Goal: Information Seeking & Learning: Learn about a topic

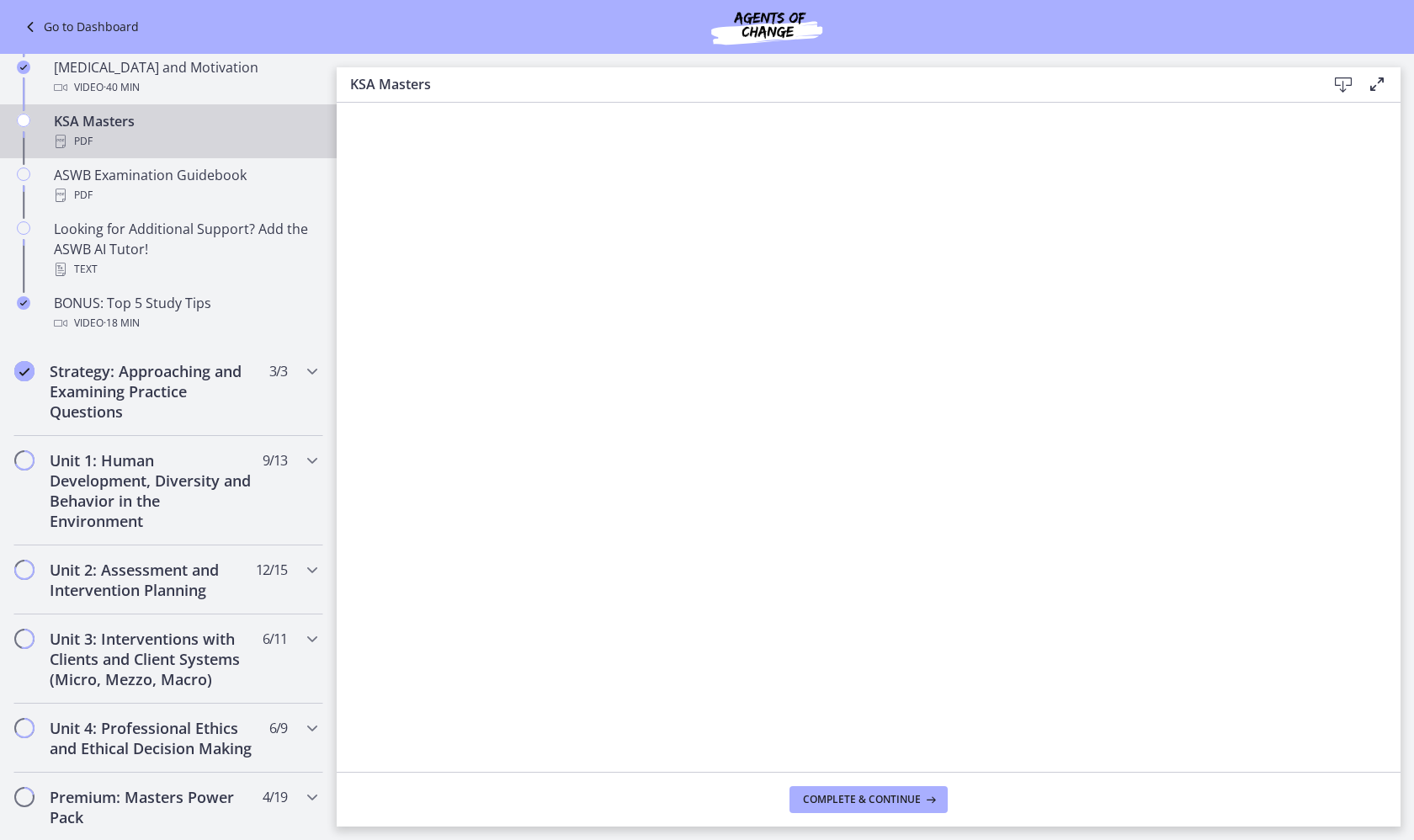
scroll to position [683, 0]
click at [163, 377] on h2 "Strategy: Approaching and Examining Practice Questions" at bounding box center [152, 394] width 206 height 61
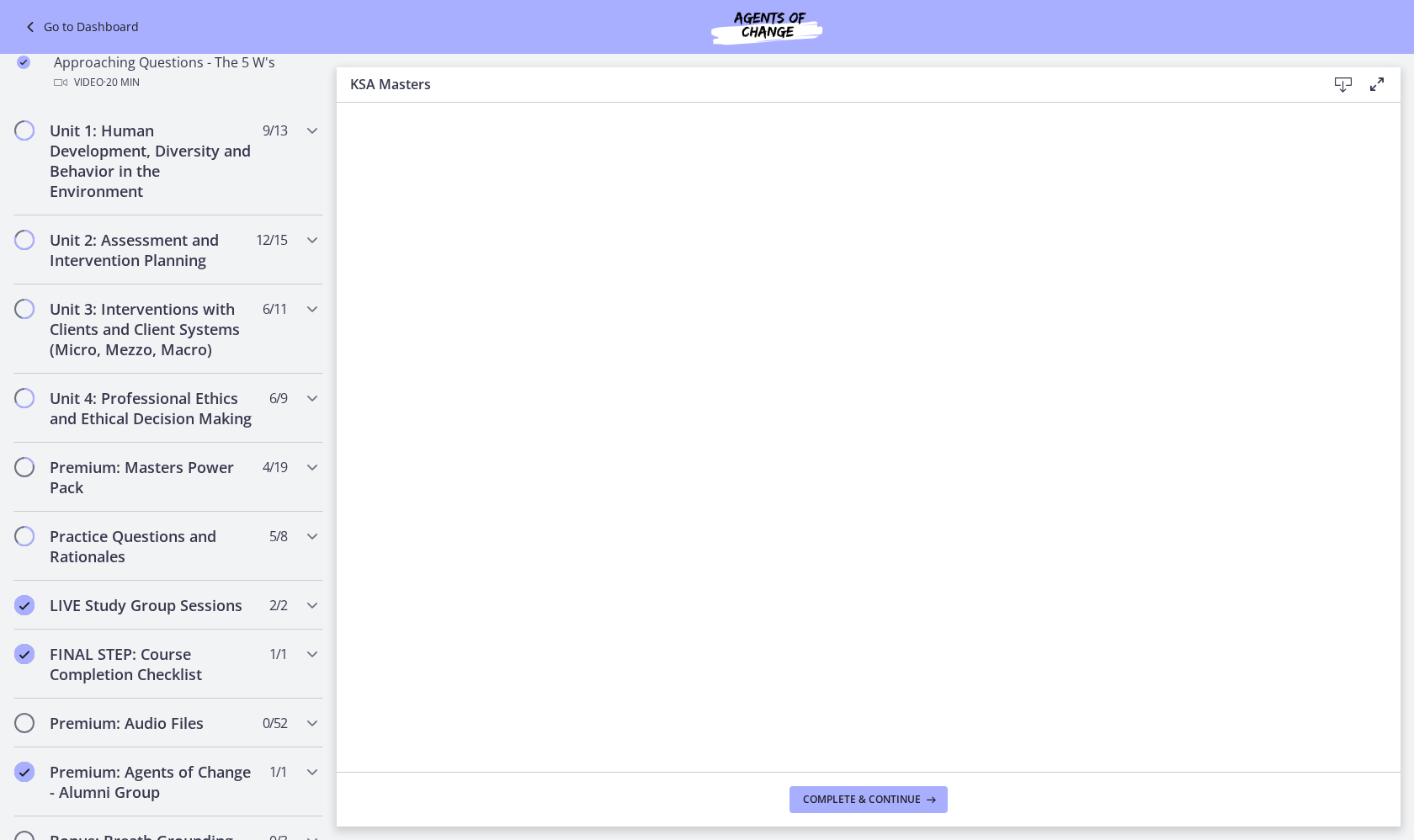
scroll to position [541, 0]
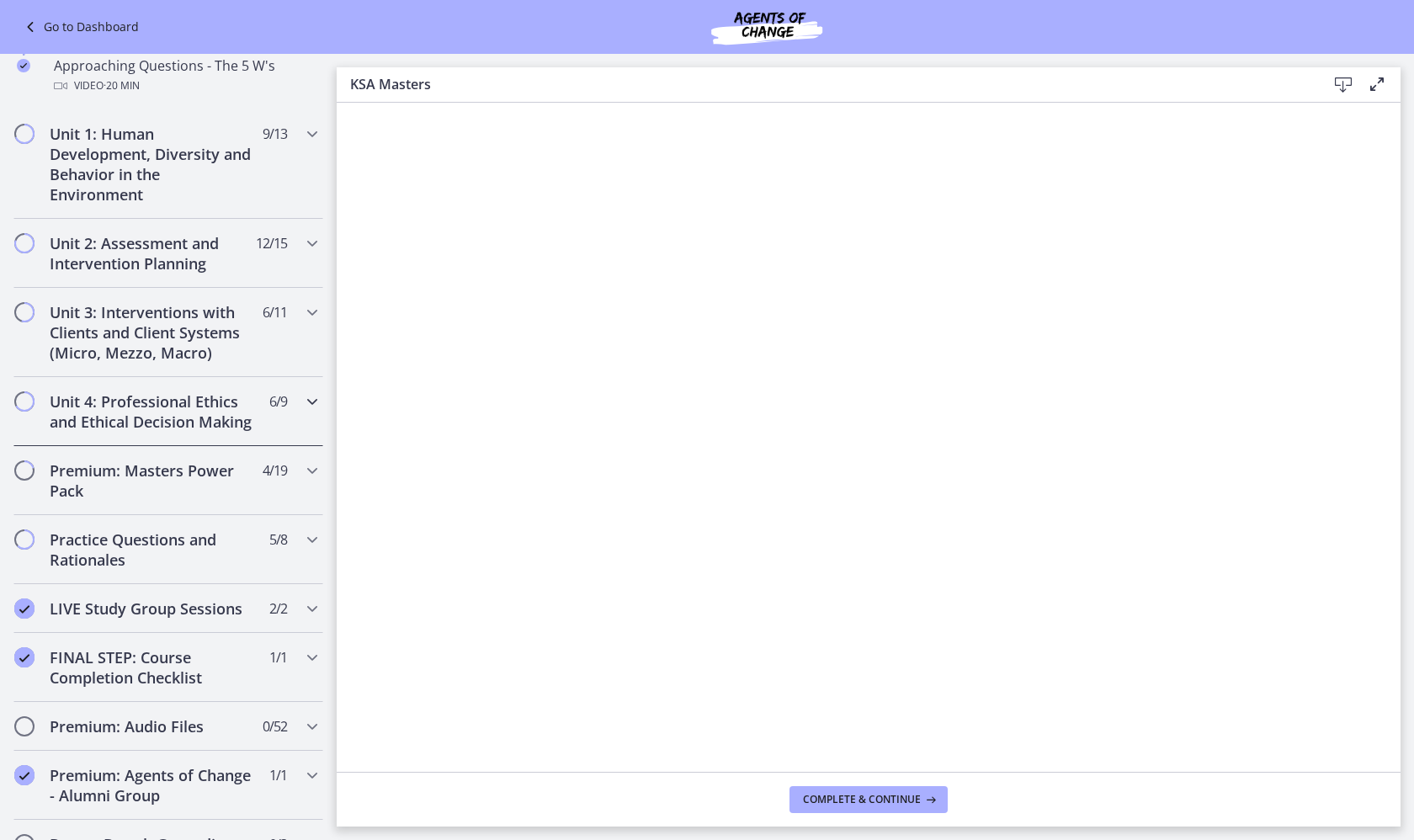
click at [158, 405] on h2 "Unit 4: Professional Ethics and Ethical Decision Making" at bounding box center [152, 411] width 206 height 40
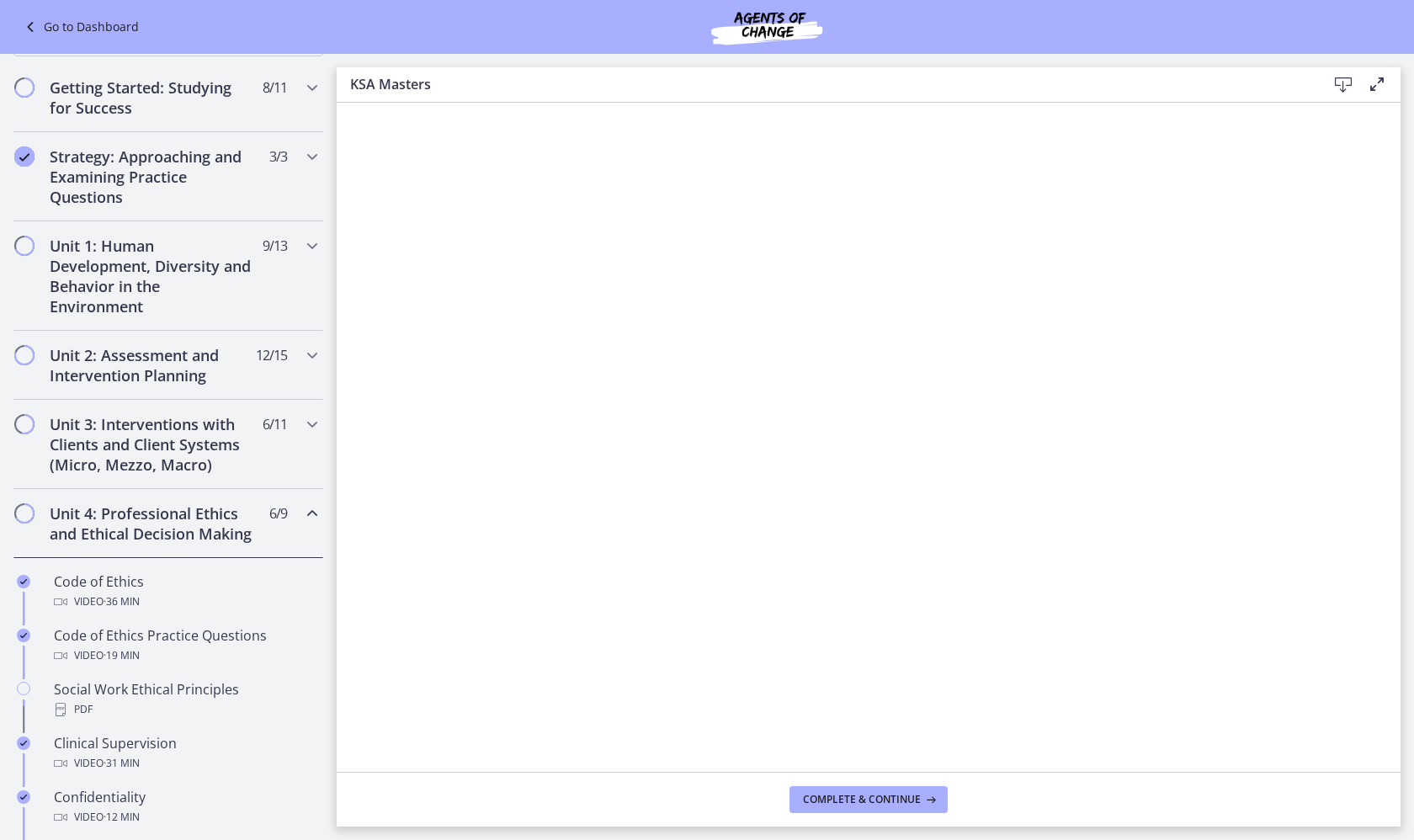
scroll to position [297, 0]
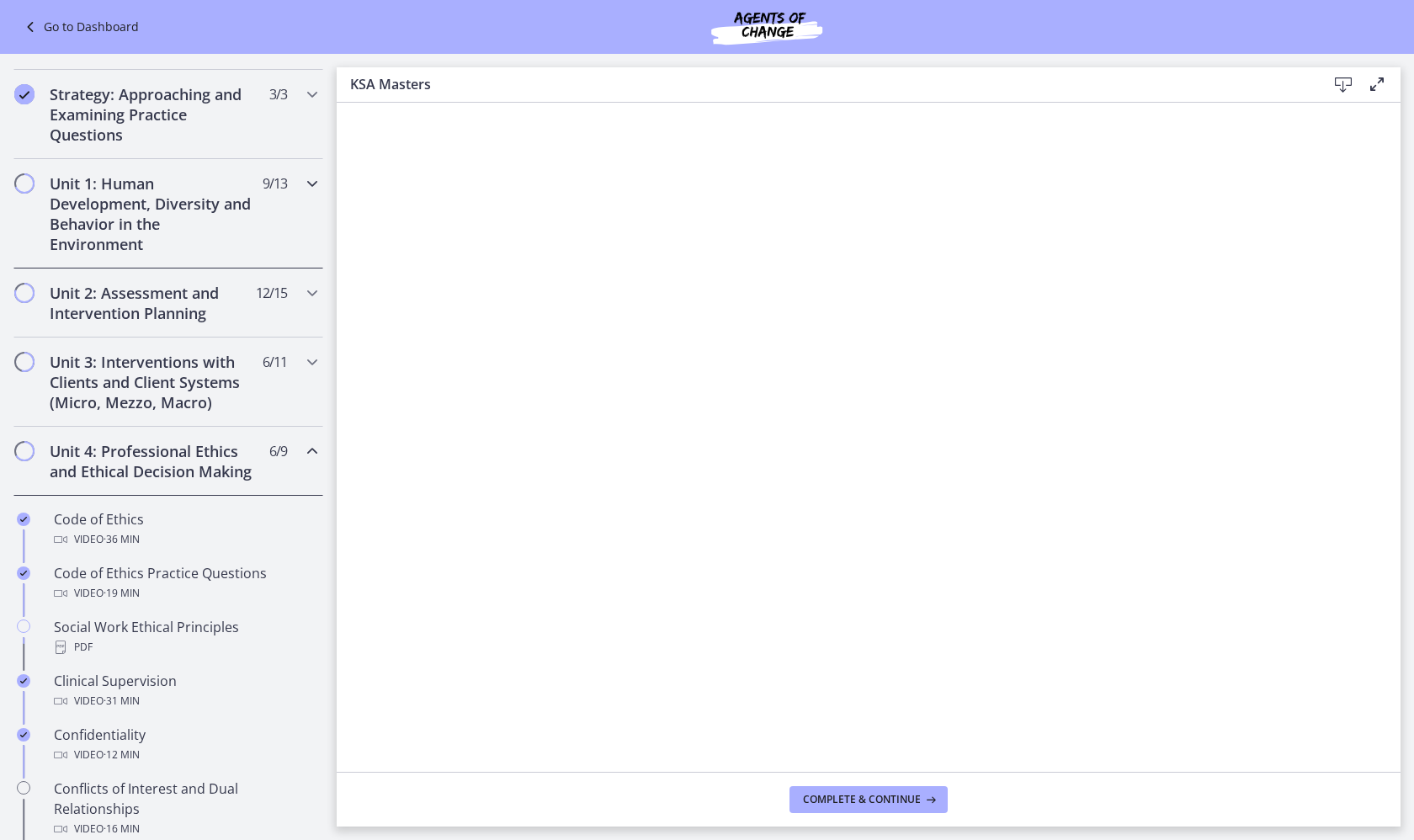
click at [137, 207] on h2 "Unit 1: Human Development, Diversity and Behavior in the Environment" at bounding box center [152, 214] width 206 height 81
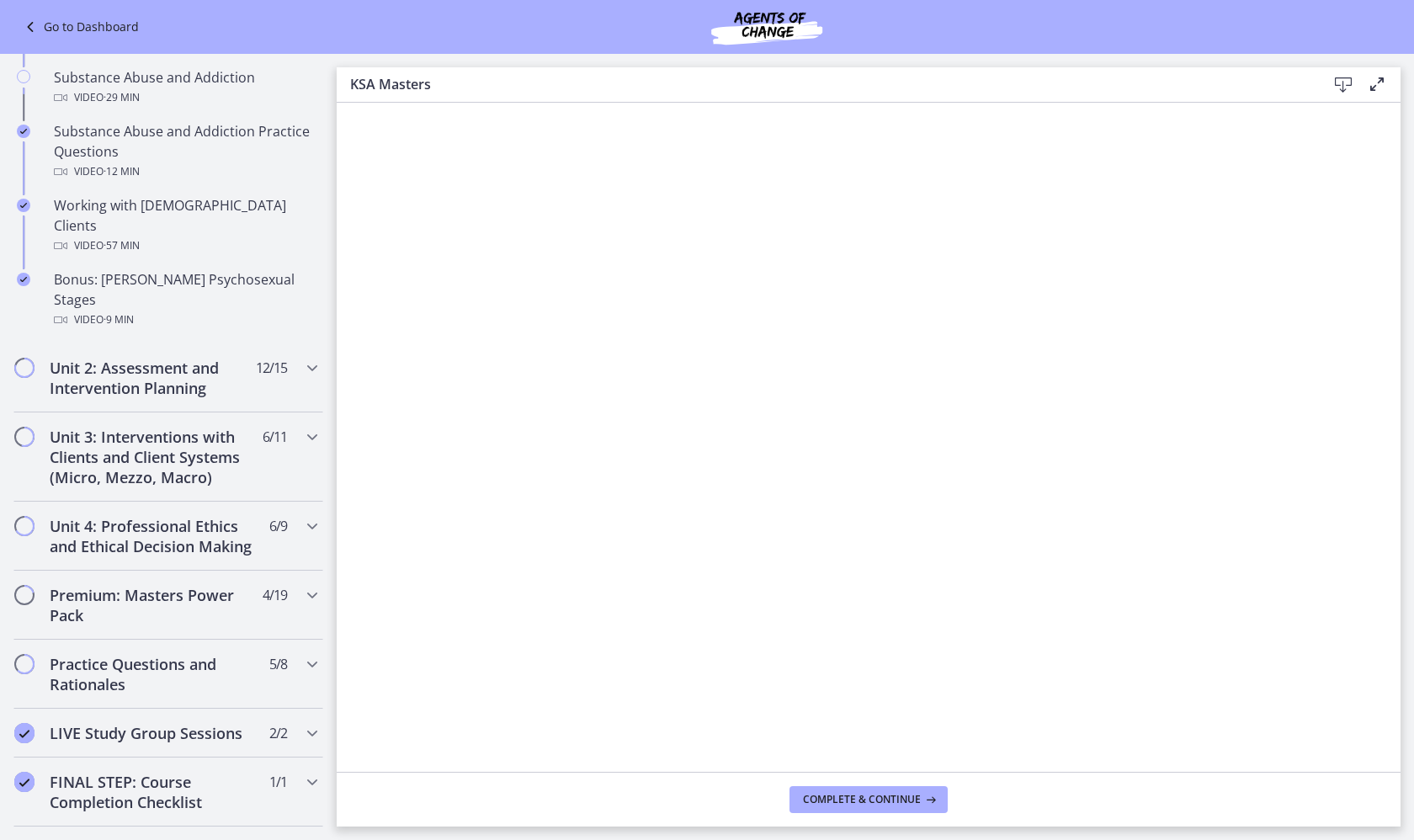
scroll to position [1083, 0]
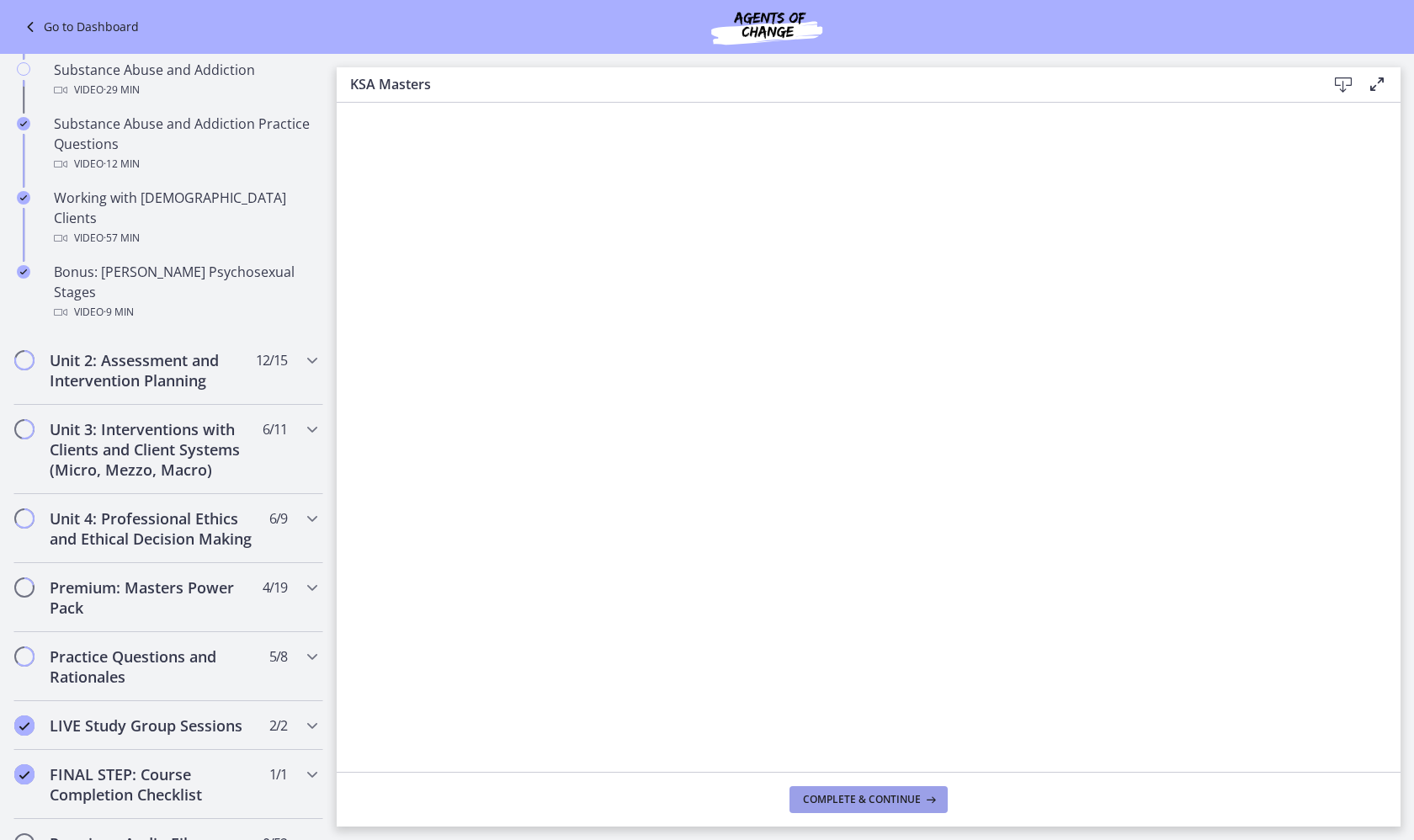
click at [884, 801] on span "Complete & continue" at bounding box center [861, 799] width 118 height 14
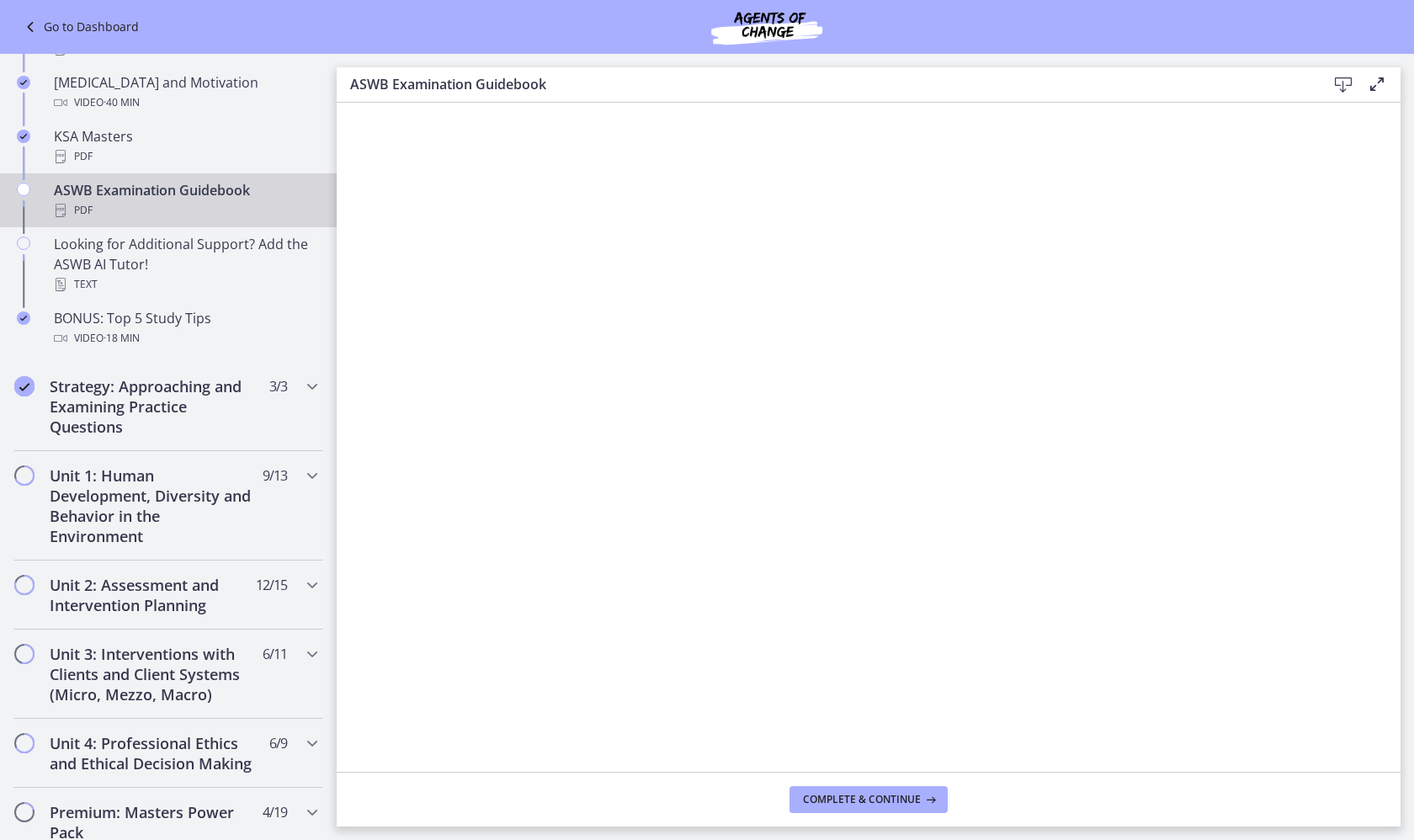
scroll to position [668, 0]
click at [168, 498] on h2 "Unit 1: Human Development, Diversity and Behavior in the Environment" at bounding box center [152, 509] width 206 height 81
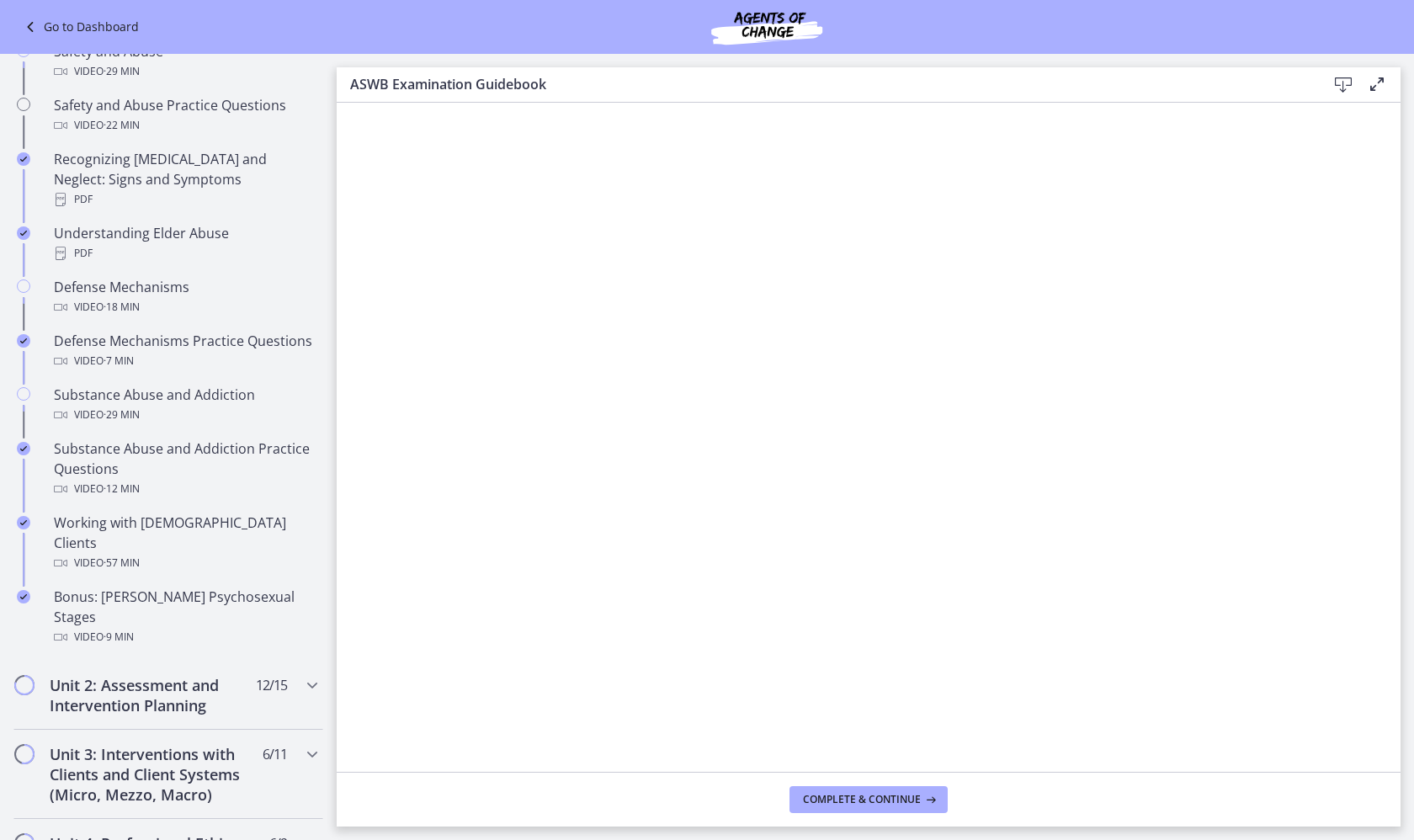
scroll to position [812, 0]
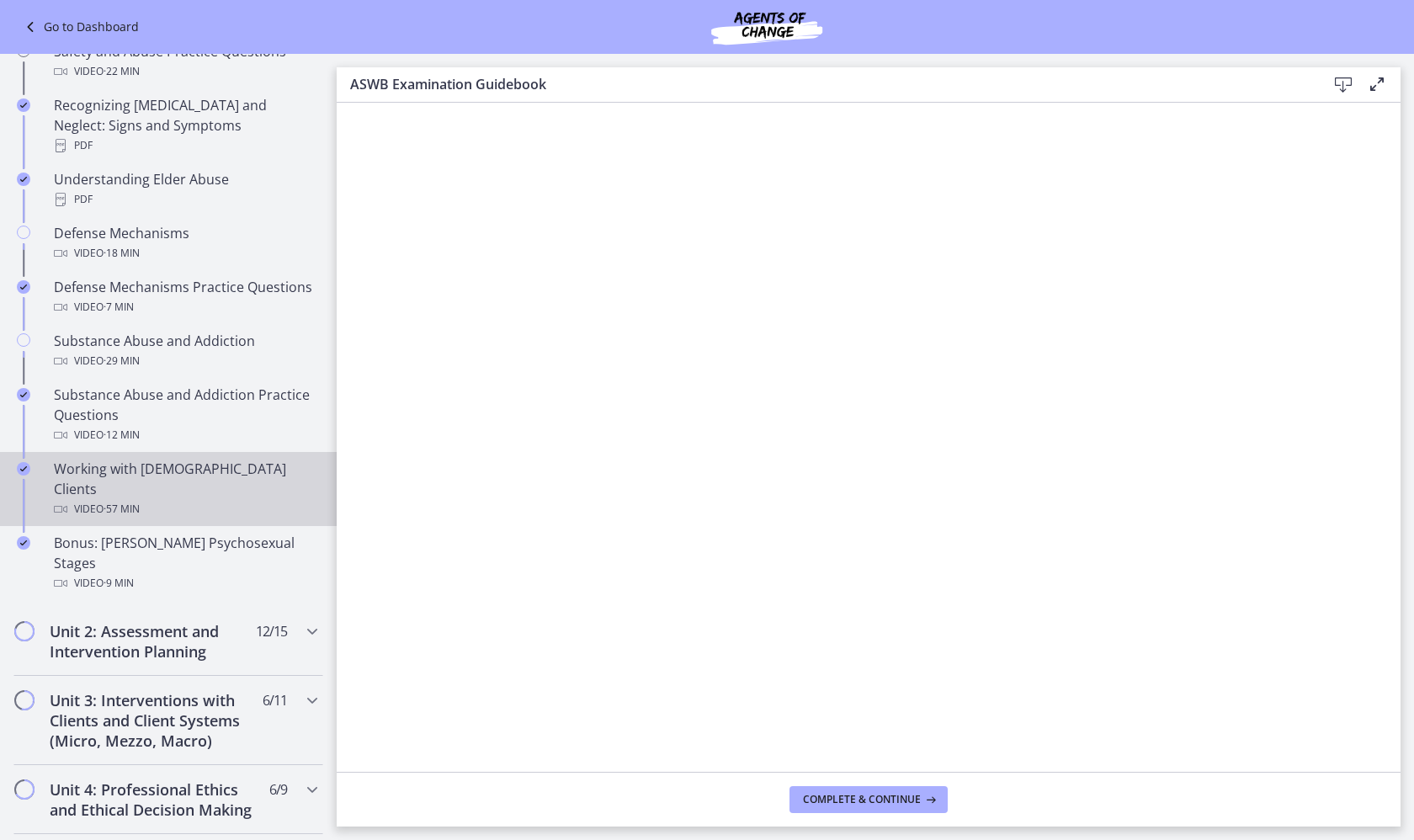
click at [173, 476] on div "Working with LGBTQ+ Clients Video · 57 min" at bounding box center [185, 488] width 263 height 61
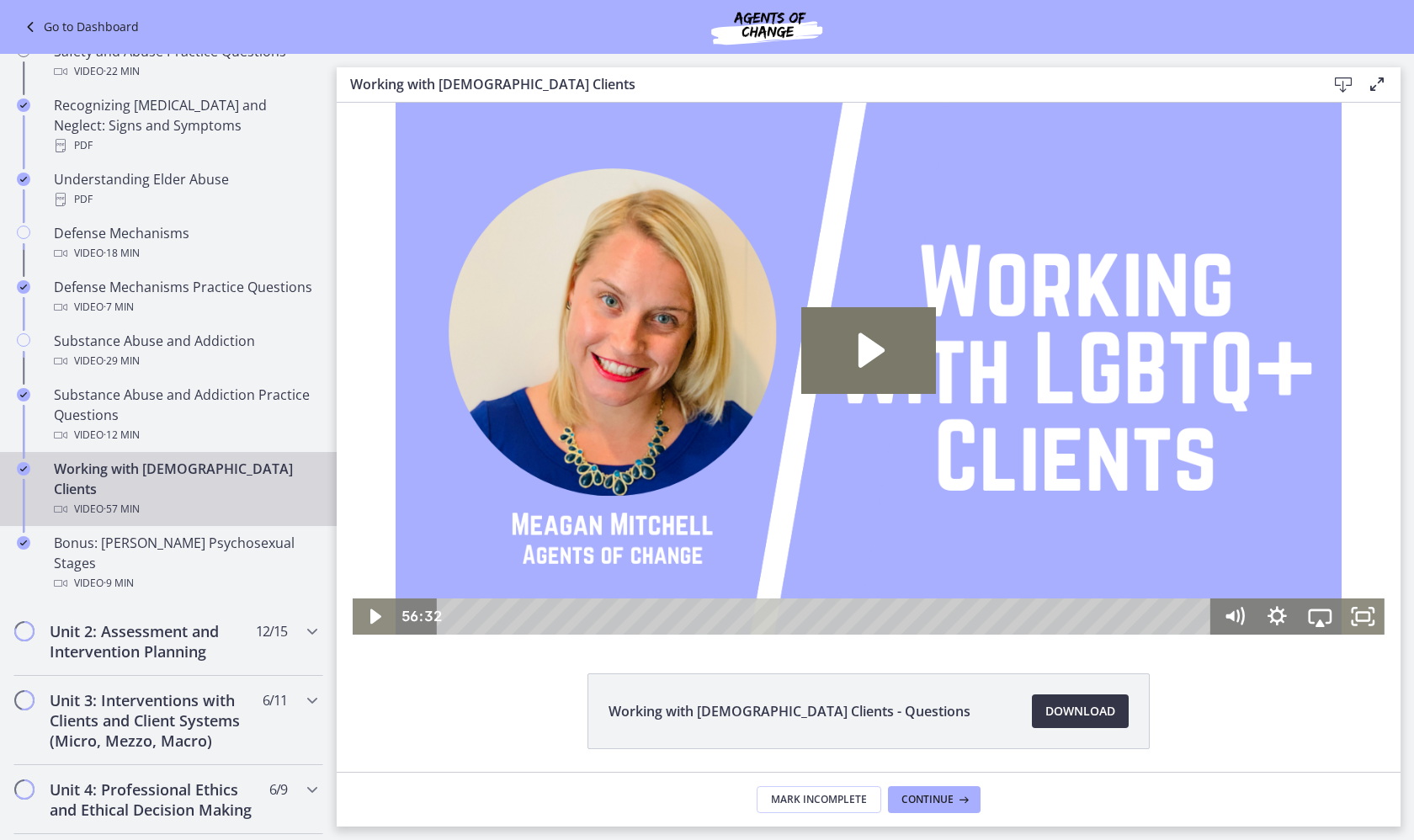
click at [1100, 710] on span "Download Opens in a new window" at bounding box center [1080, 711] width 70 height 20
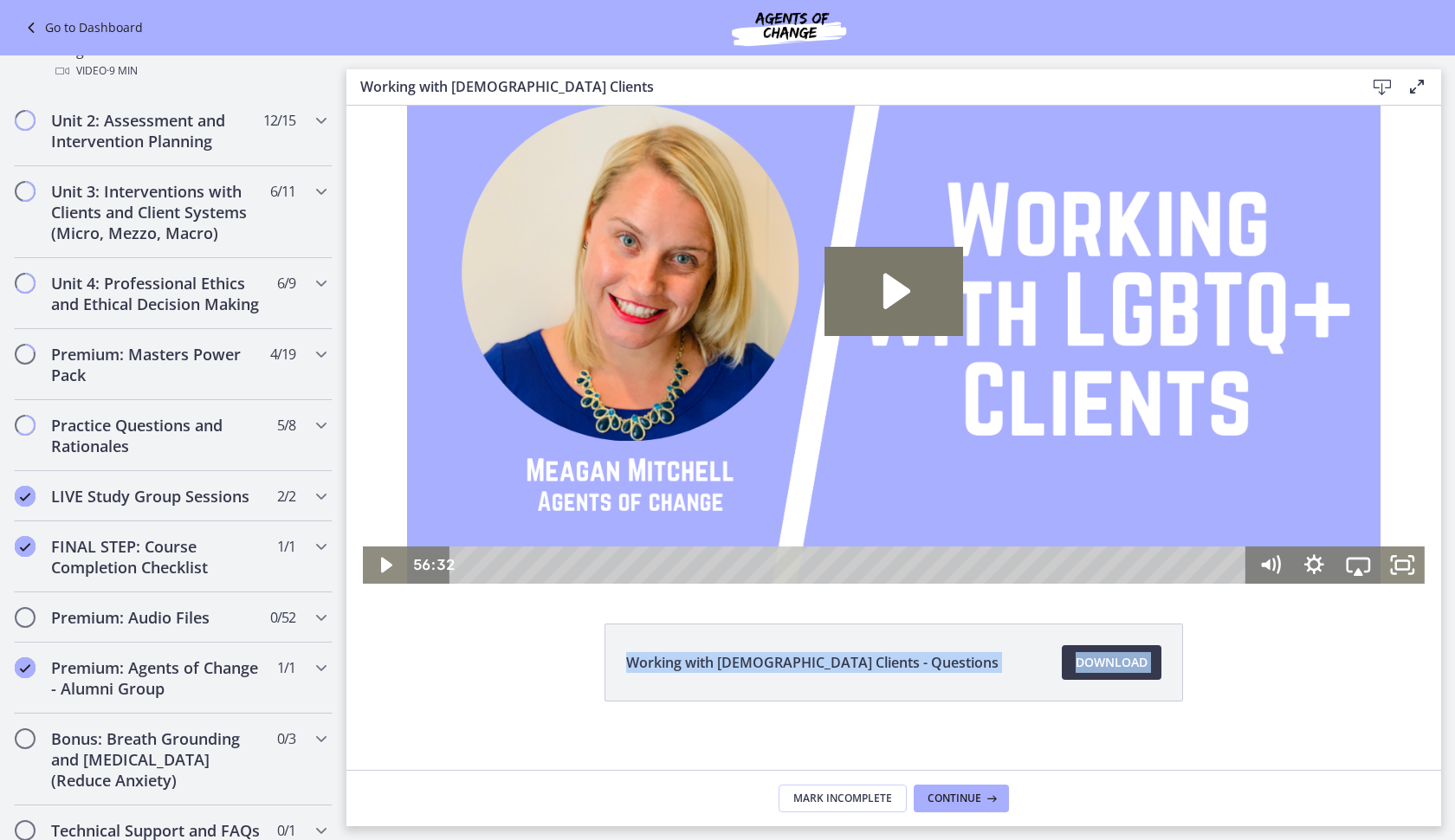
scroll to position [84, 0]
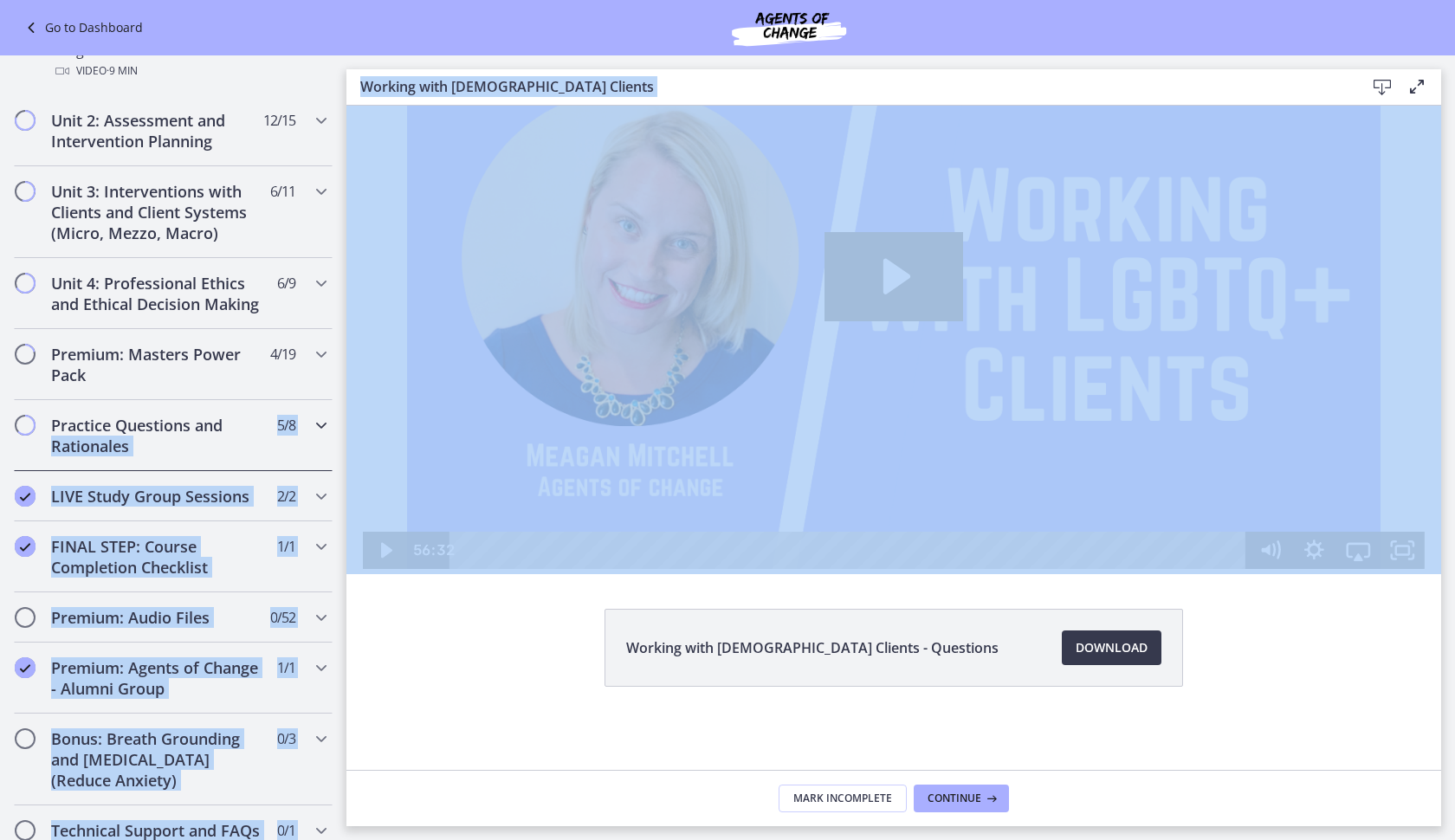
drag, startPoint x: 347, startPoint y: 703, endPoint x: 330, endPoint y: 387, distance: 316.5
click at [330, 387] on div "Go to Dashboard Go to Dashboard Agents of Change - Social Work Test Prep - MAST…" at bounding box center [728, 448] width 1455 height 784
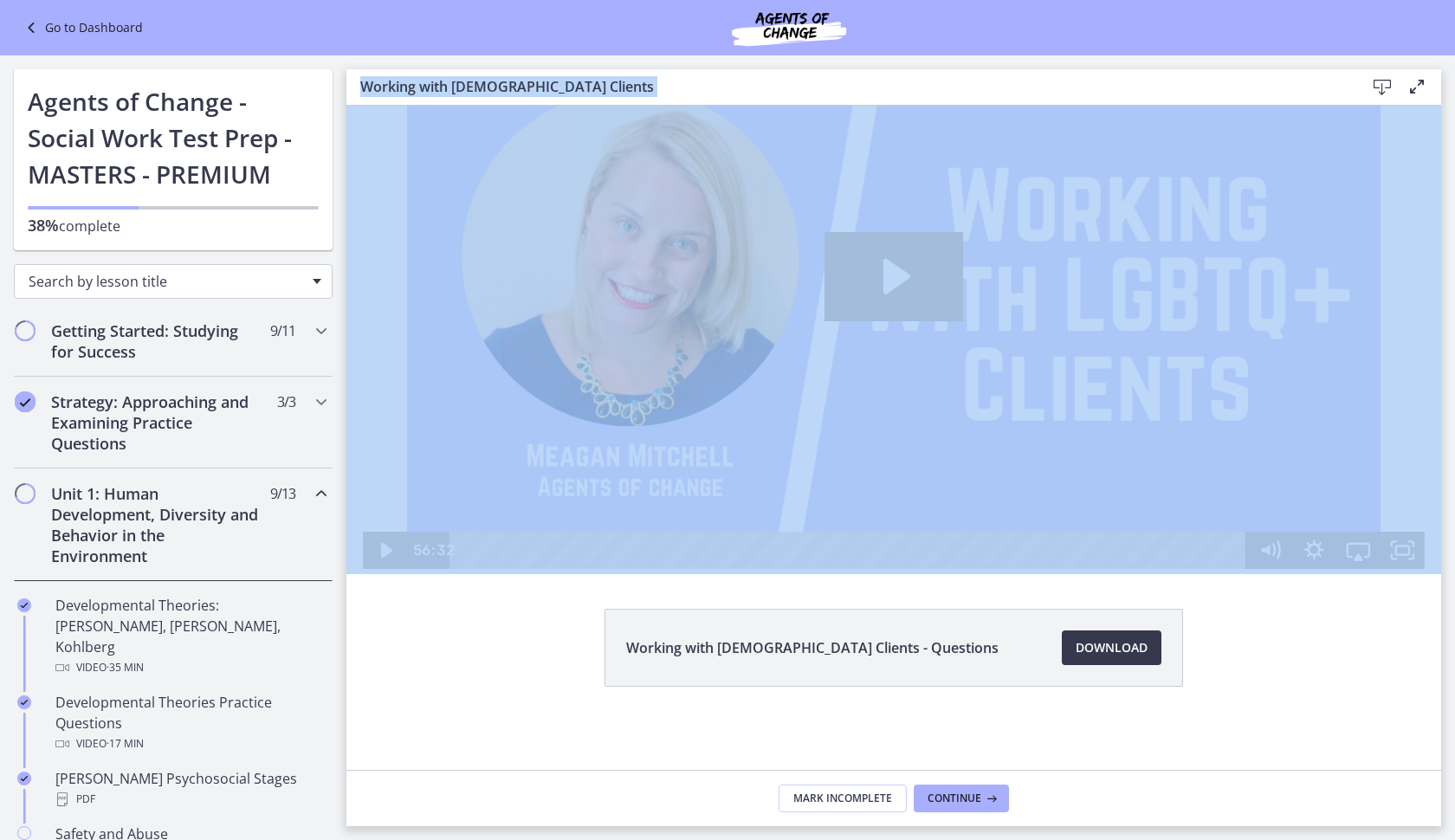
click at [302, 276] on div "Search by lesson title" at bounding box center [173, 282] width 318 height 35
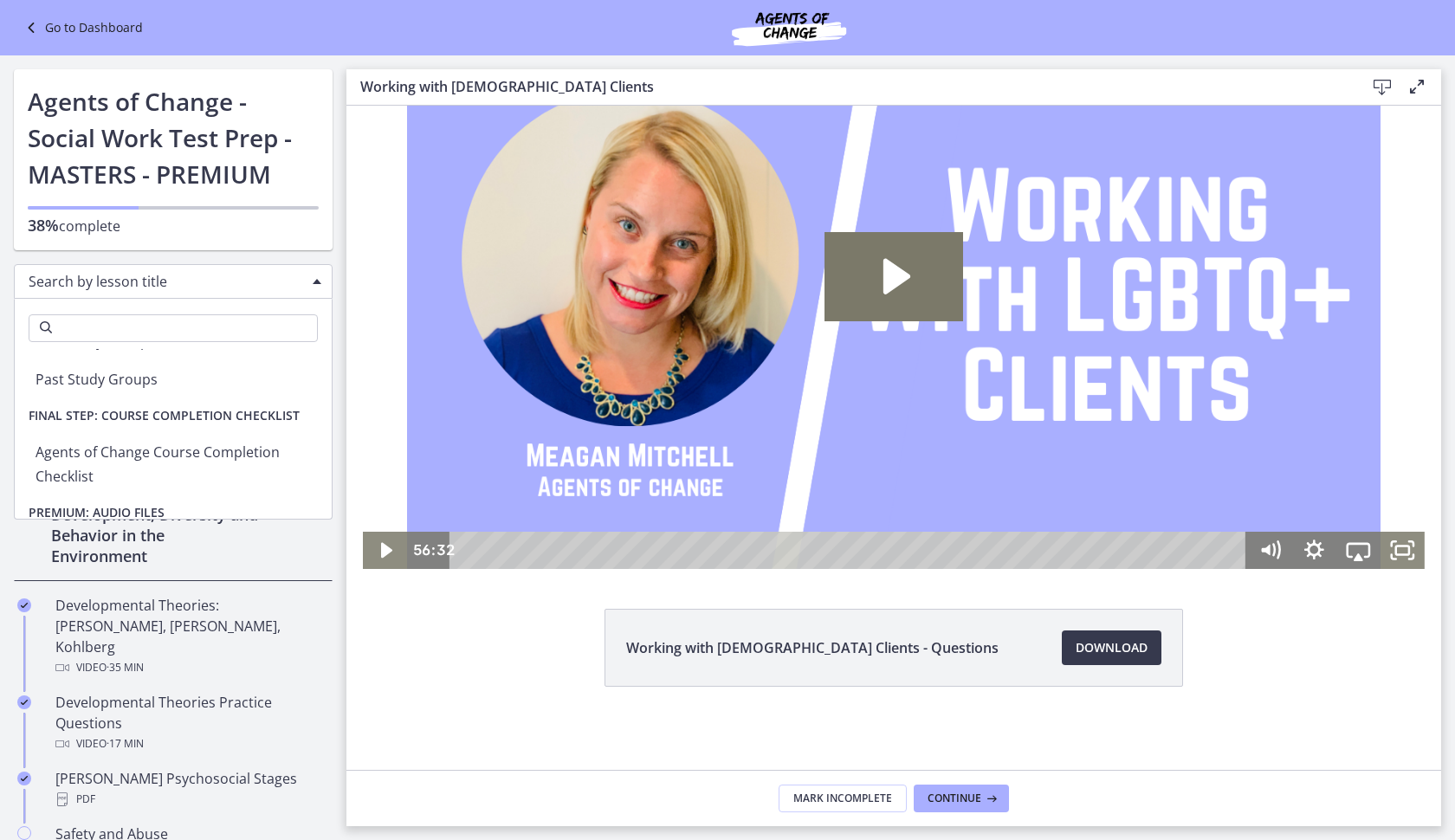
scroll to position [4380, 0]
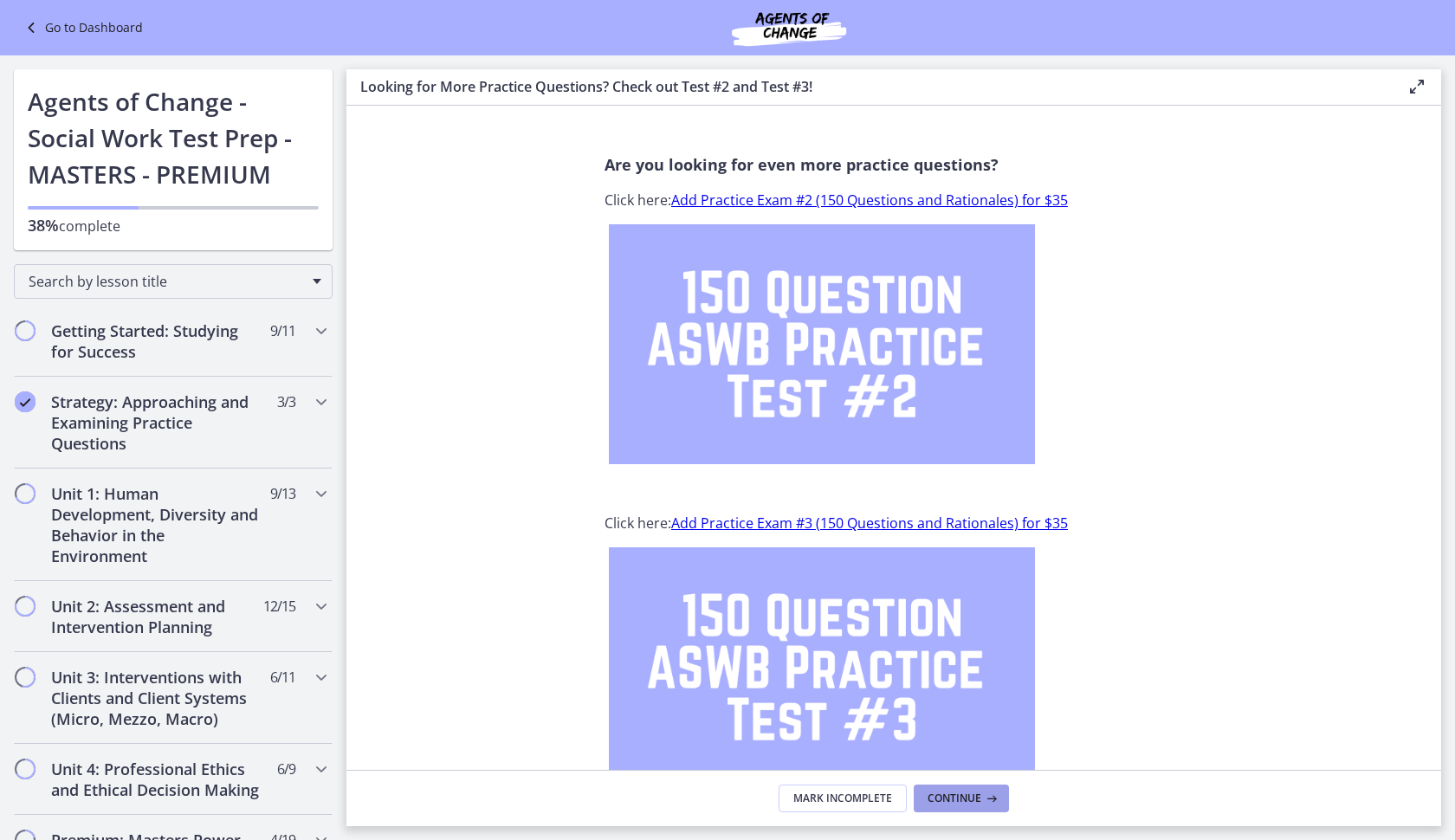
click at [966, 800] on span "Continue" at bounding box center [953, 798] width 54 height 14
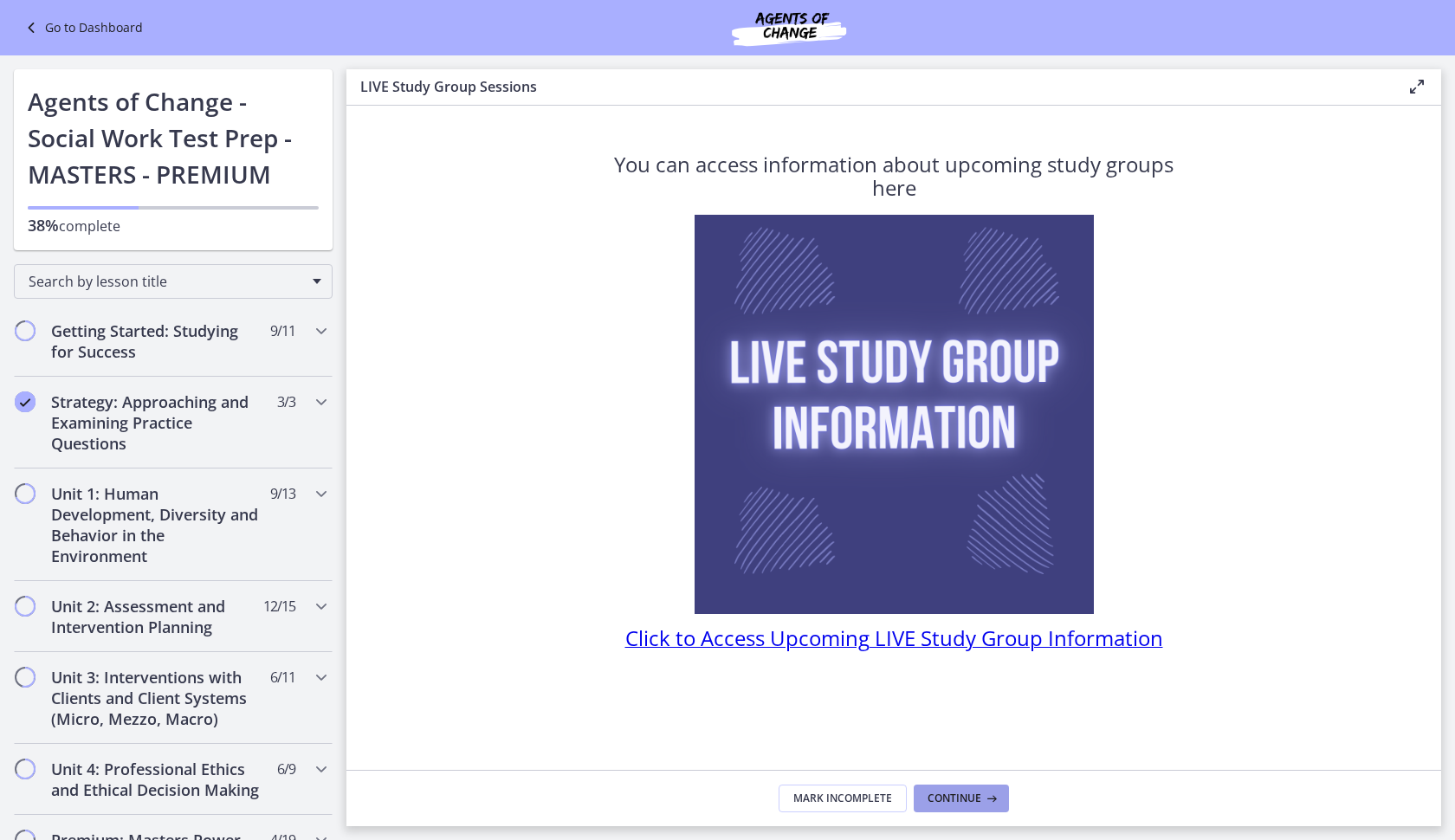
click at [969, 802] on span "Continue" at bounding box center [953, 798] width 54 height 14
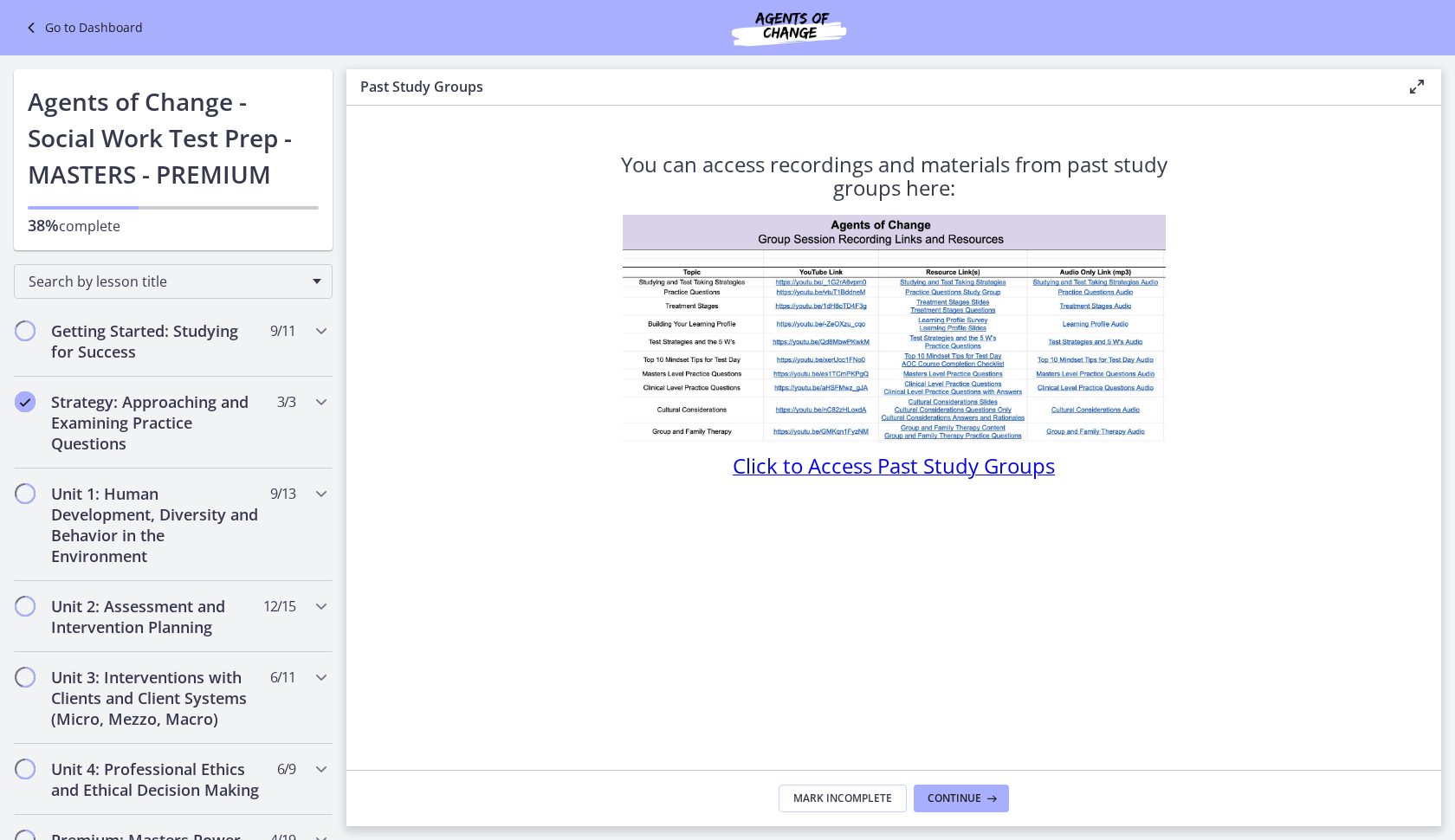
click at [969, 802] on span "Continue" at bounding box center [953, 798] width 54 height 14
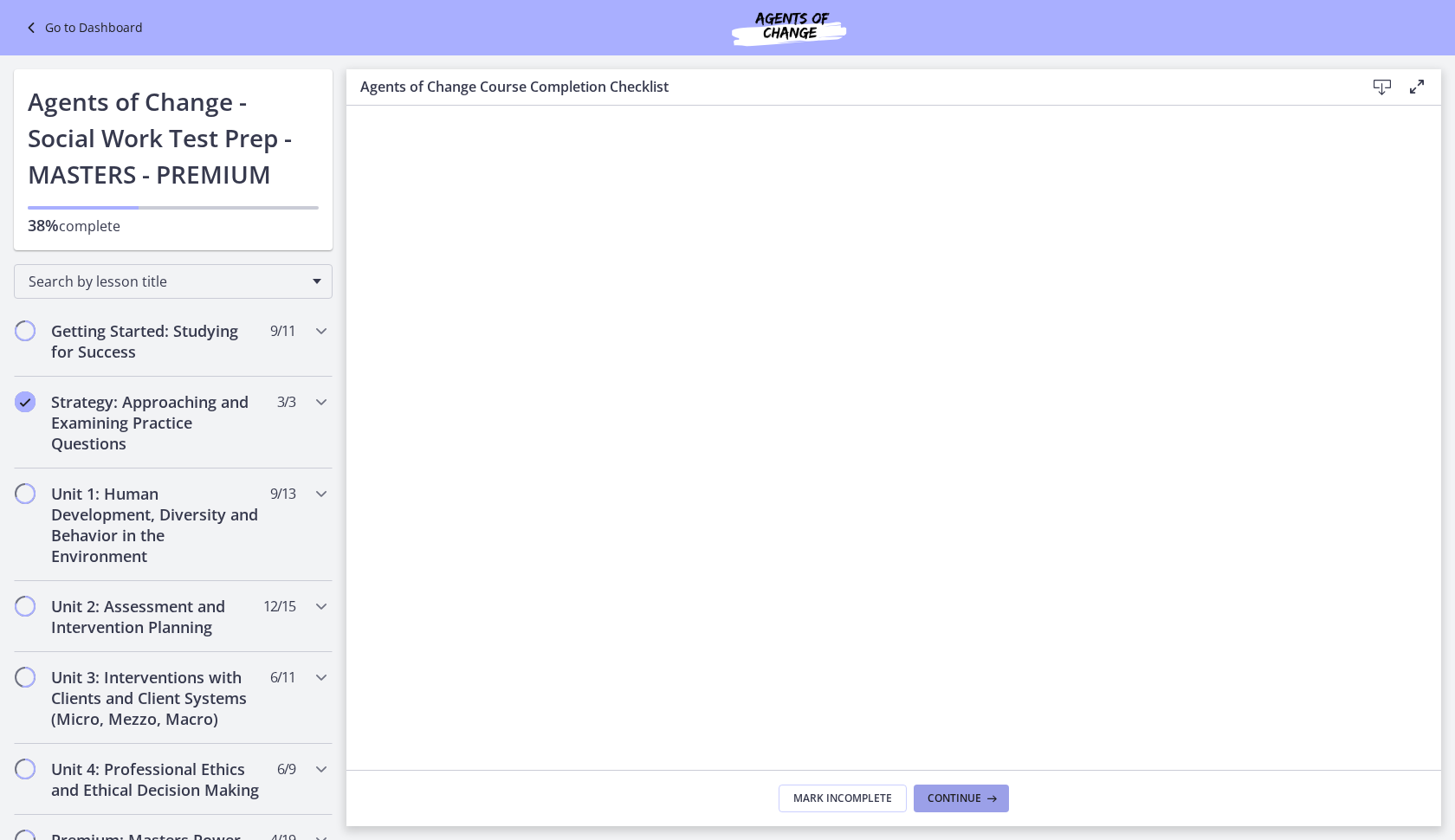
click at [979, 801] on span "Continue" at bounding box center [953, 798] width 54 height 14
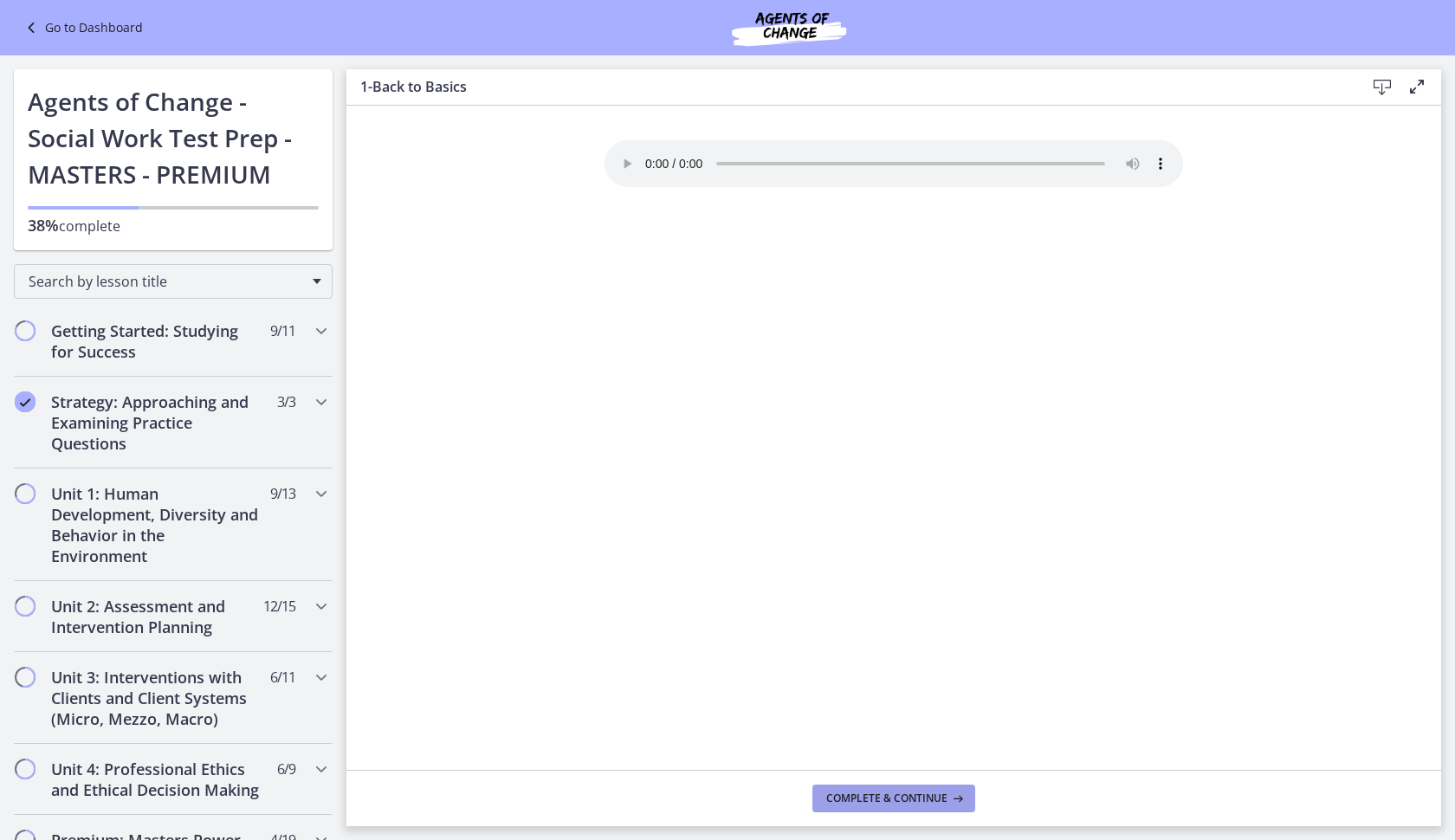
click at [863, 801] on span "Complete & continue" at bounding box center [886, 798] width 121 height 14
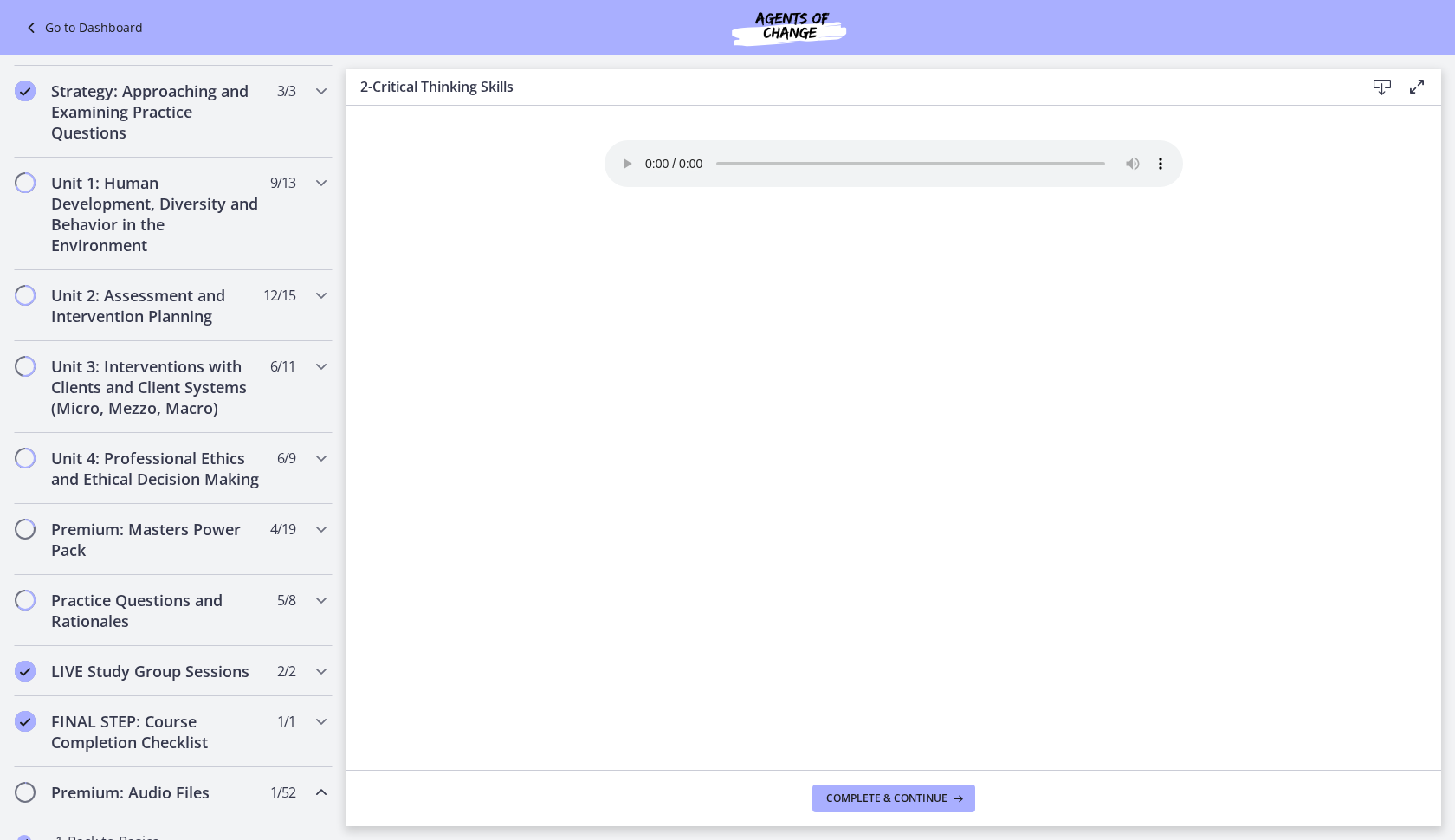
scroll to position [471, 0]
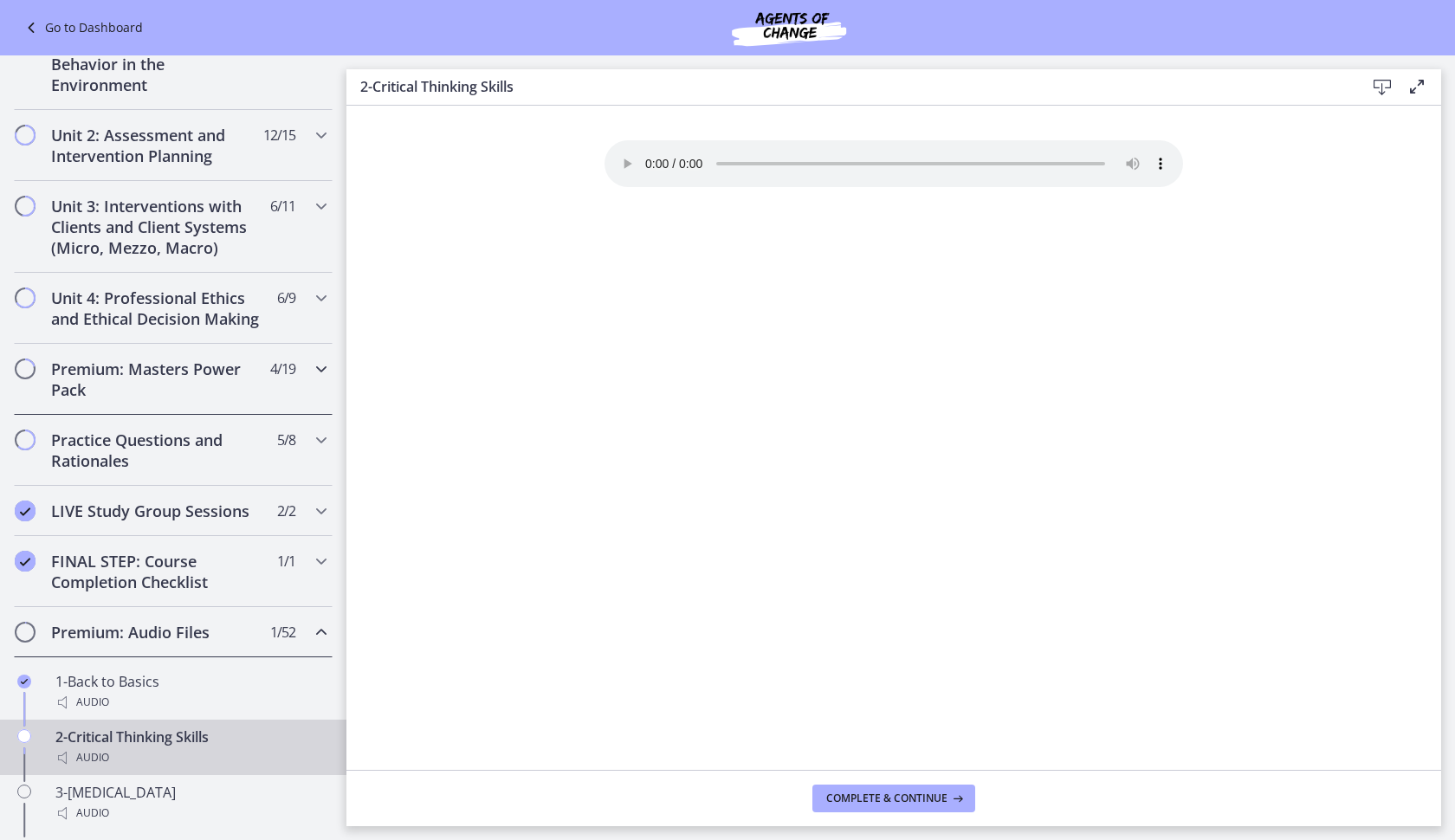
click at [191, 396] on h2 "Premium: Masters Power Pack" at bounding box center [157, 379] width 212 height 42
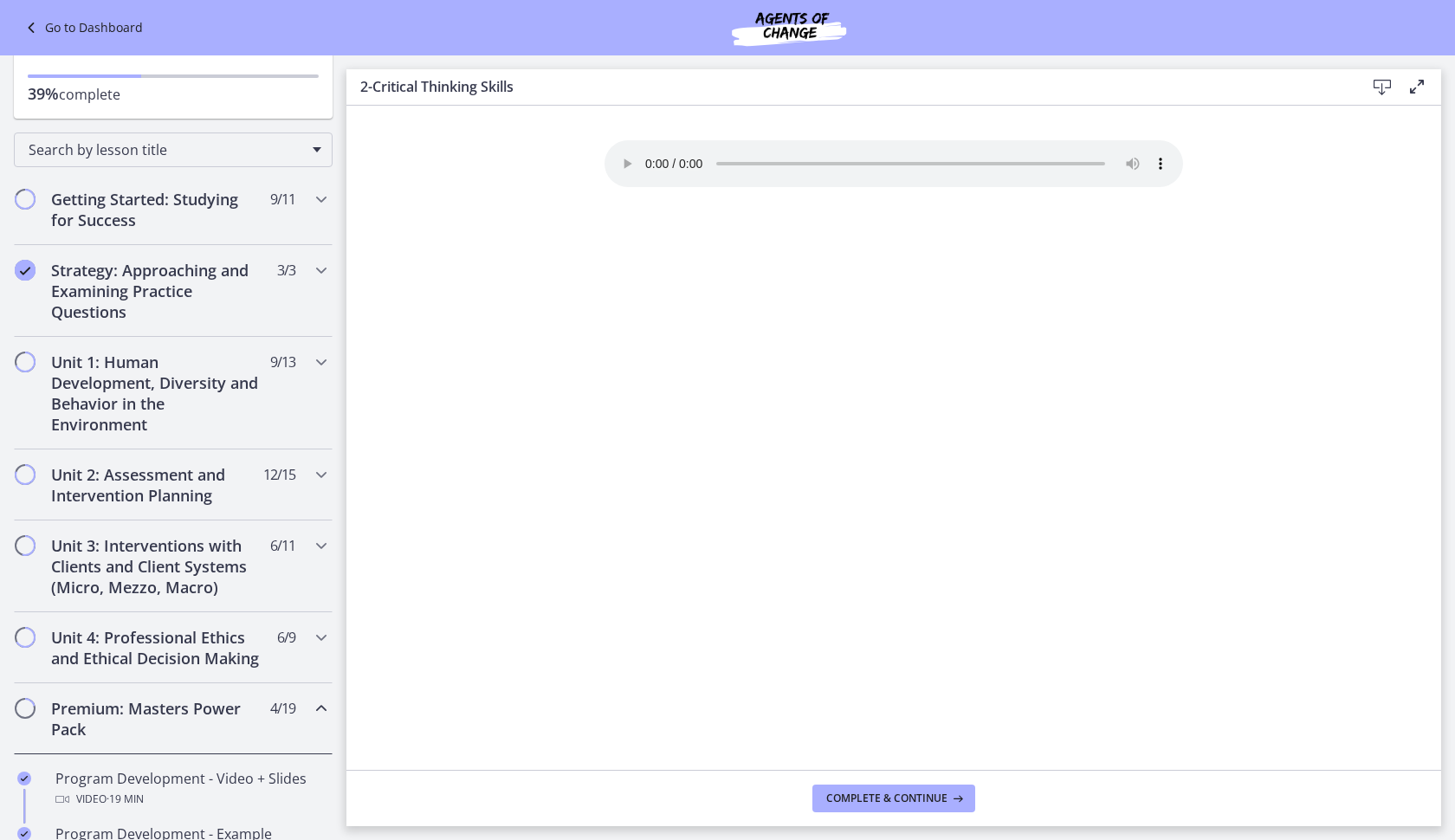
scroll to position [0, 0]
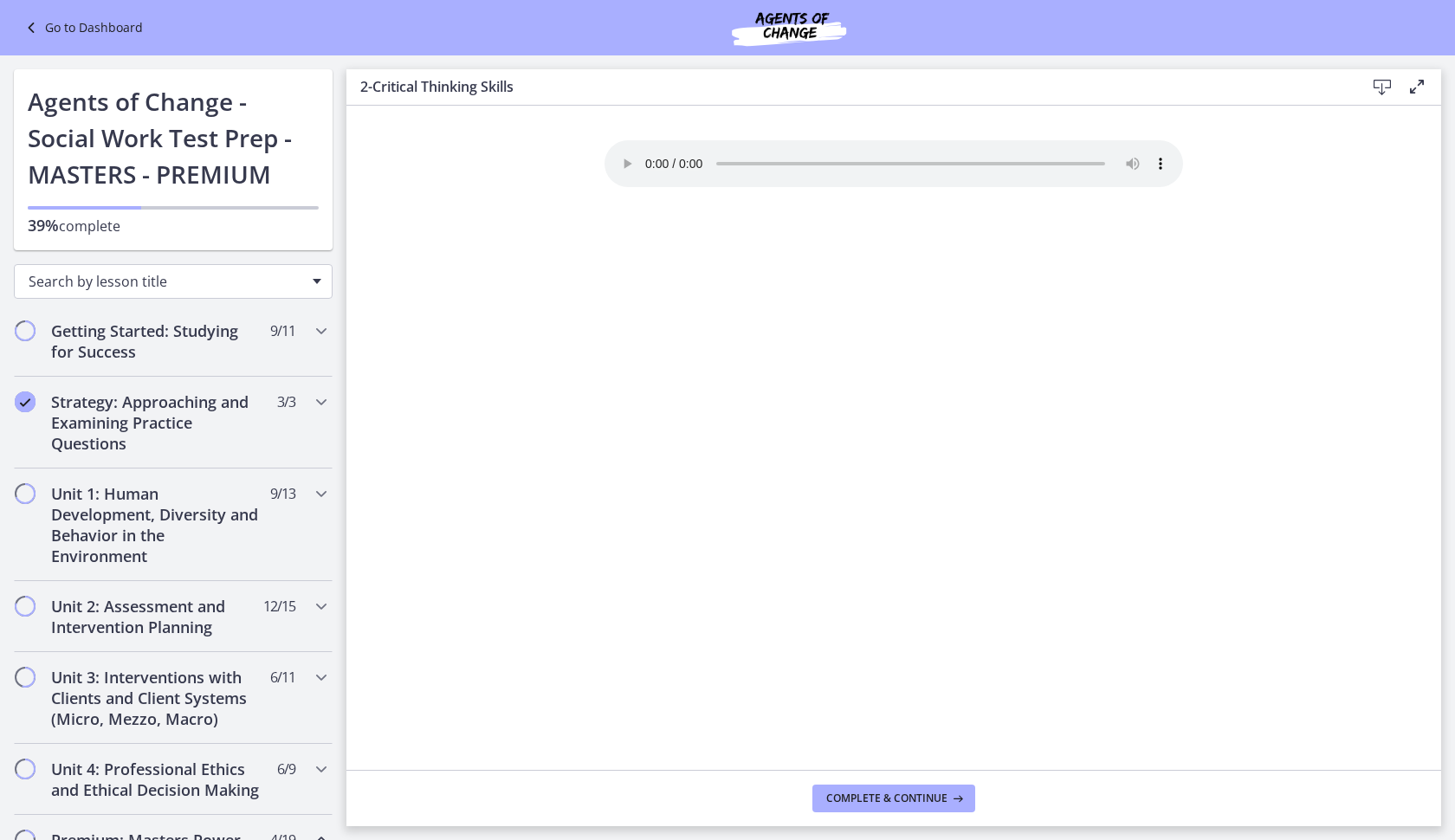
click at [231, 277] on span "Search by lesson title" at bounding box center [165, 282] width 275 height 19
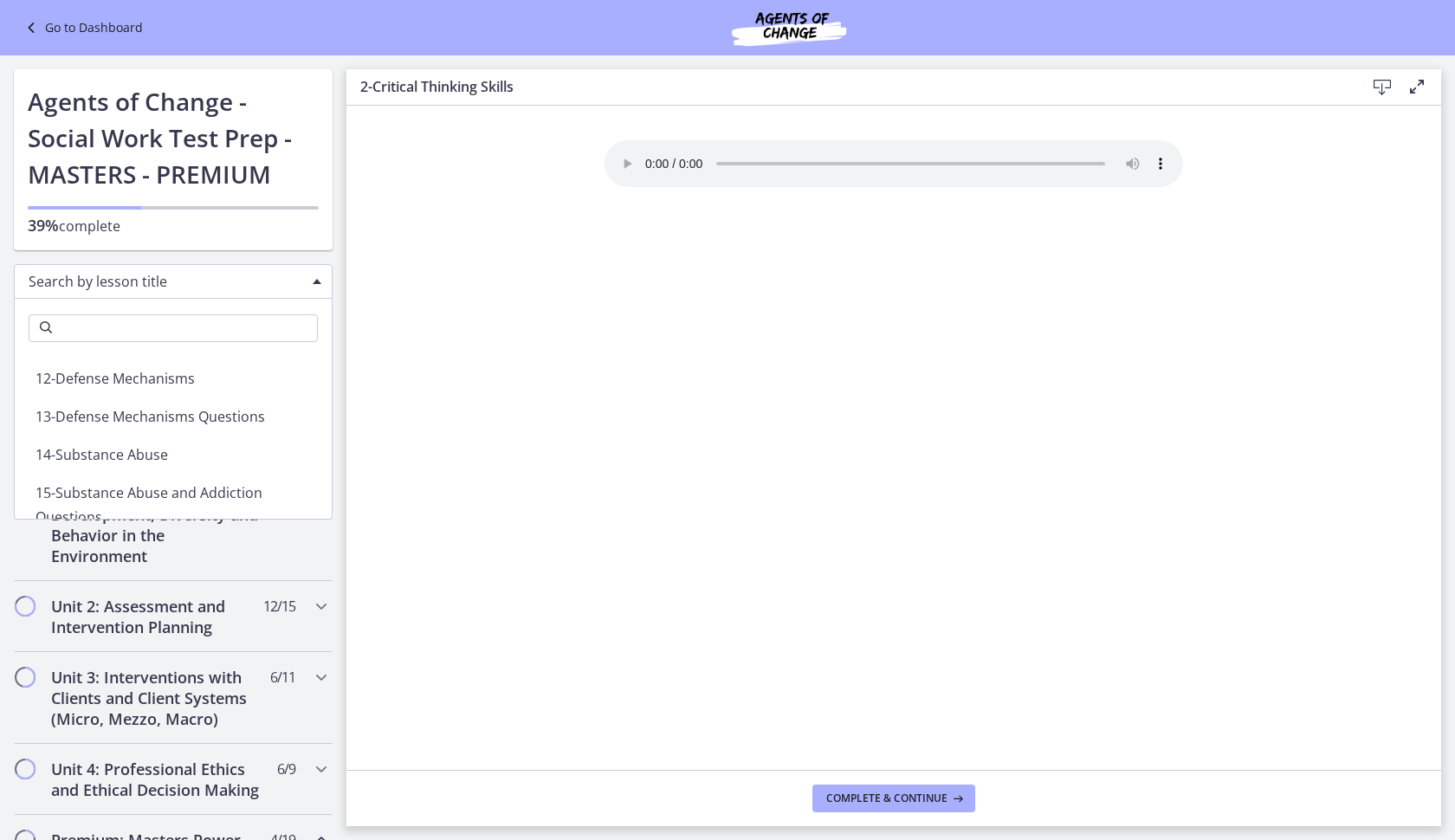
scroll to position [5157, 0]
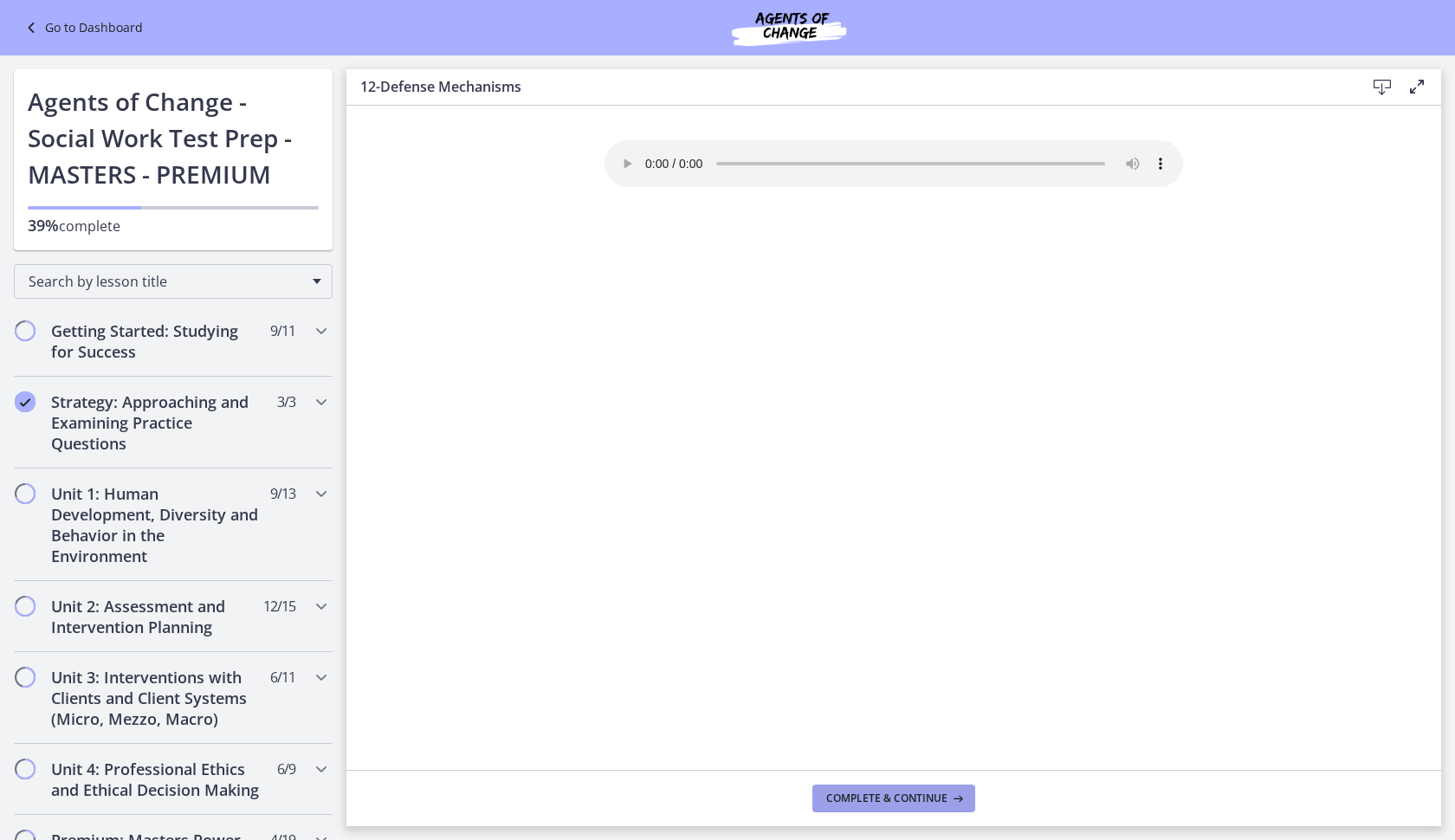
click at [907, 798] on span "Complete & continue" at bounding box center [886, 798] width 121 height 14
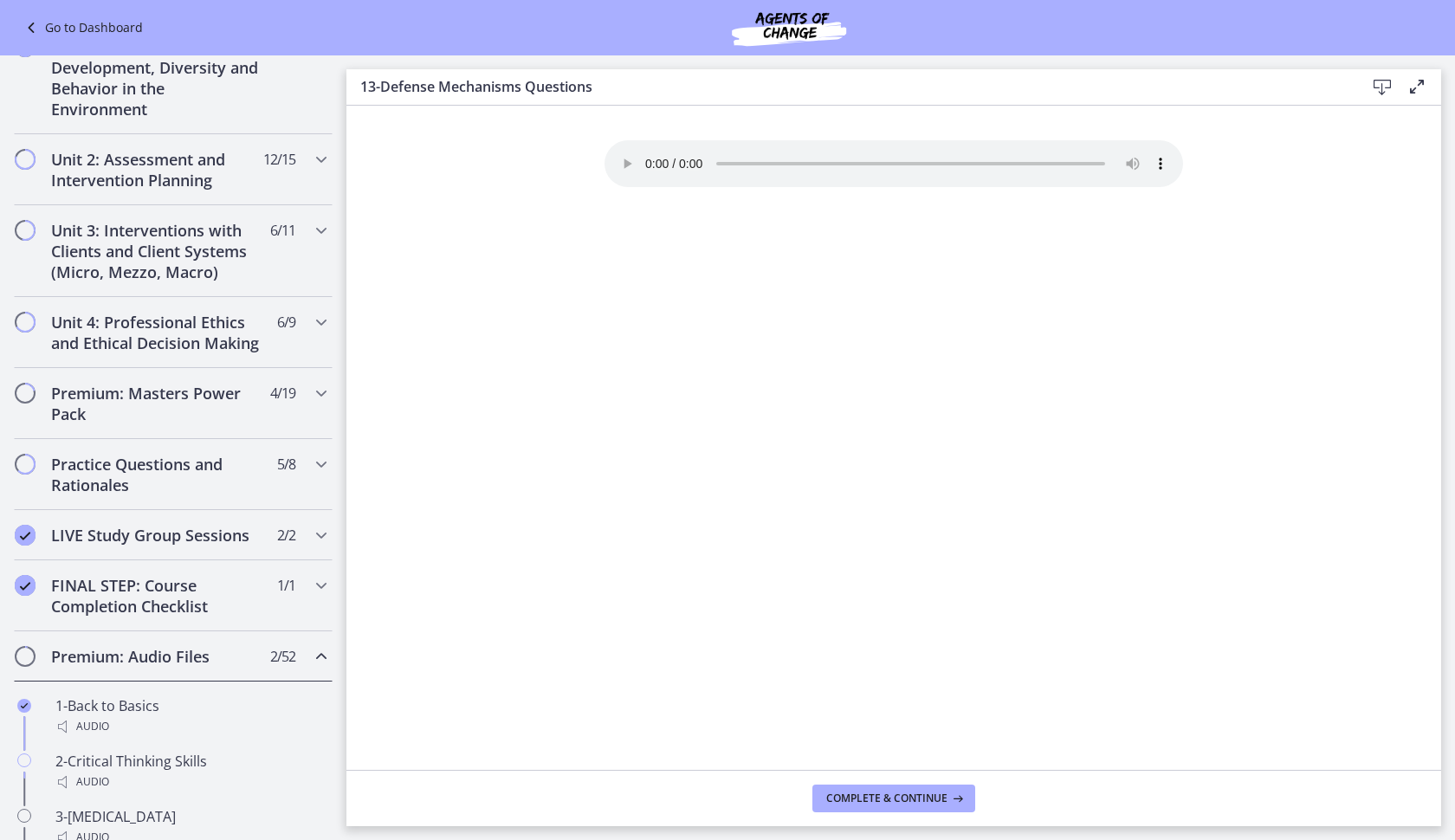
scroll to position [437, 0]
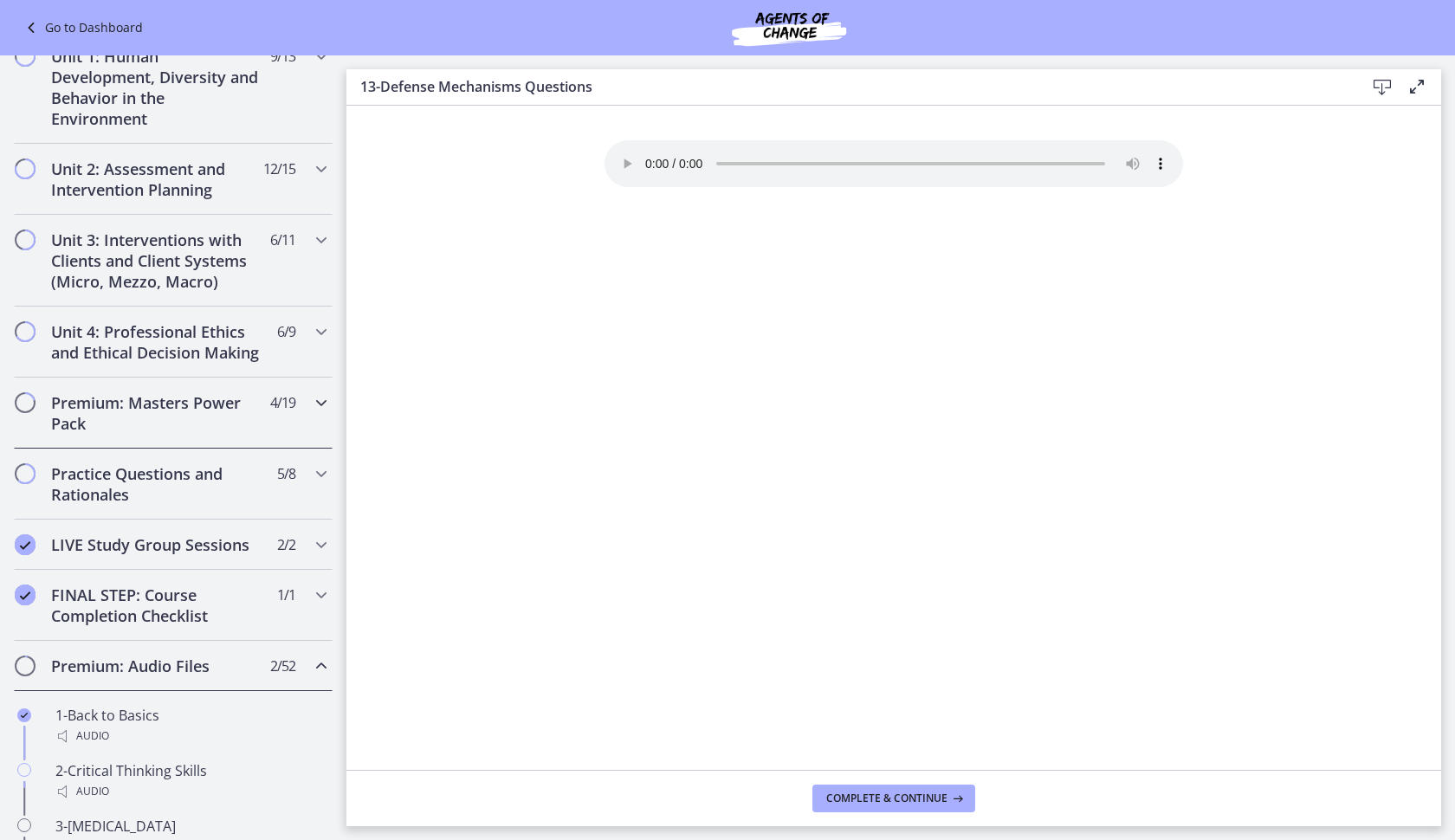
click at [182, 412] on div "Premium: Masters Power Pack 4 / 19 Completed" at bounding box center [173, 413] width 318 height 71
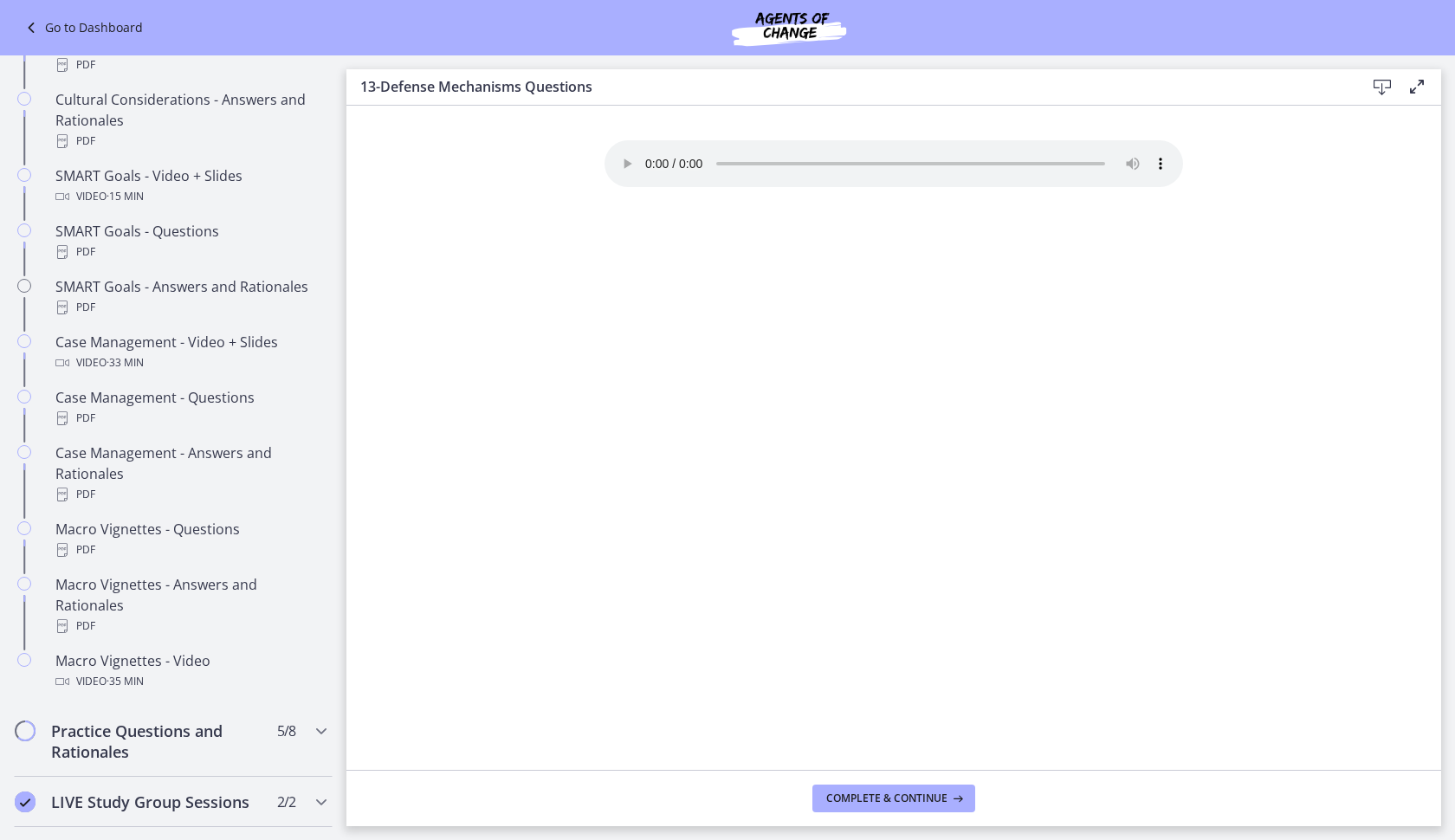
scroll to position [1354, 0]
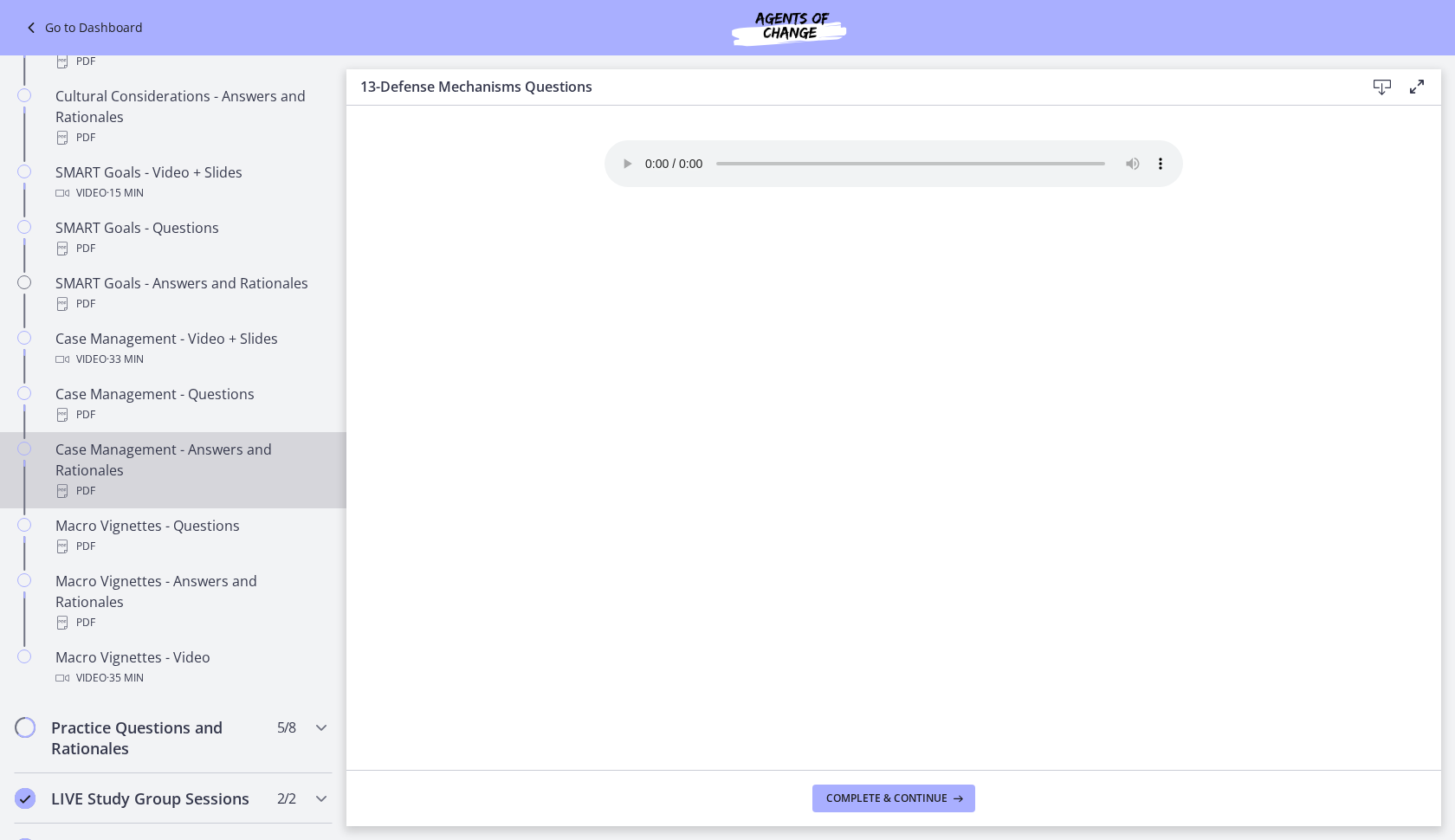
click at [215, 469] on div "Case Management - Answers and Rationales PDF" at bounding box center [191, 471] width 270 height 62
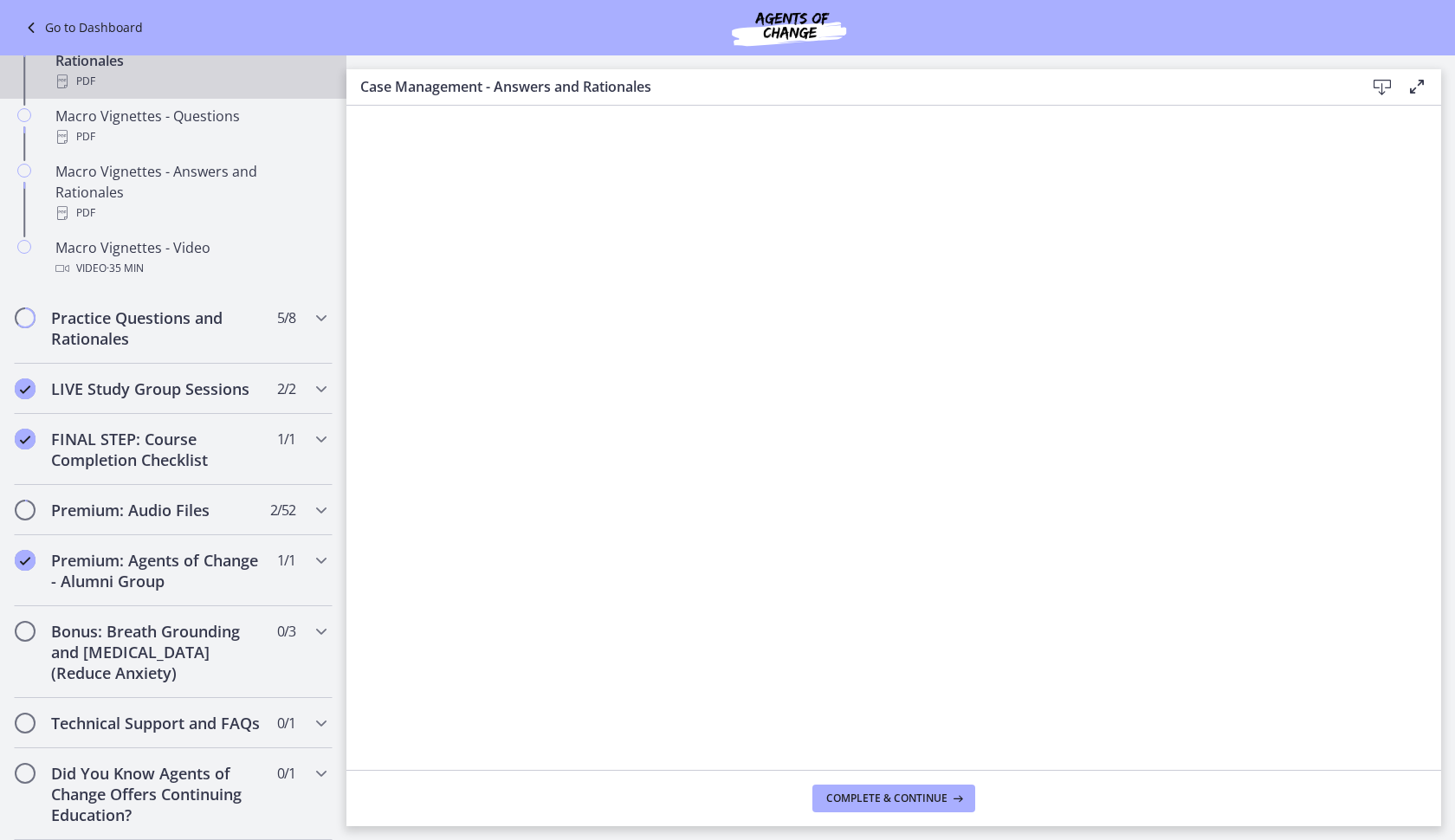
scroll to position [1806, 0]
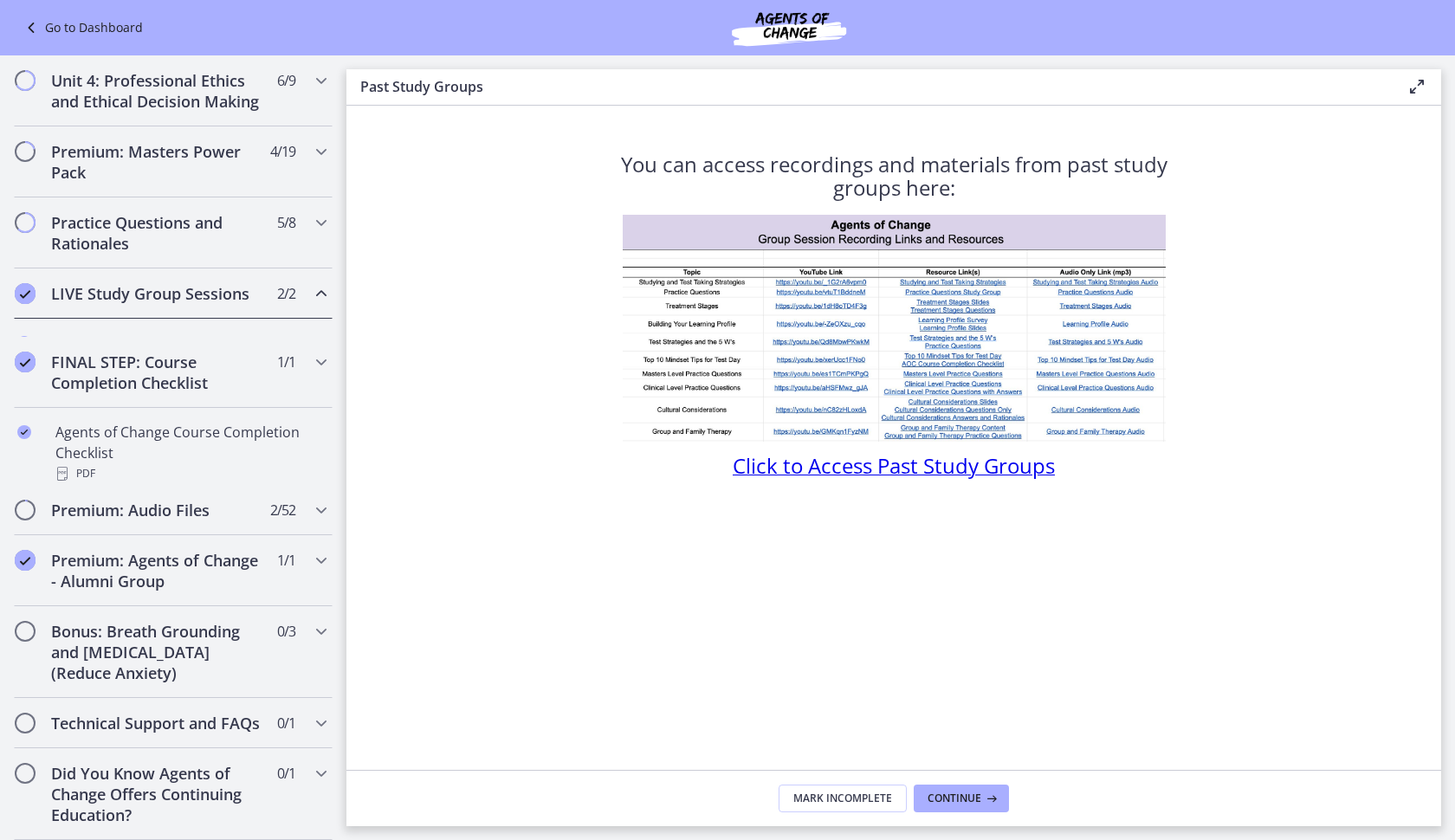
scroll to position [730, 0]
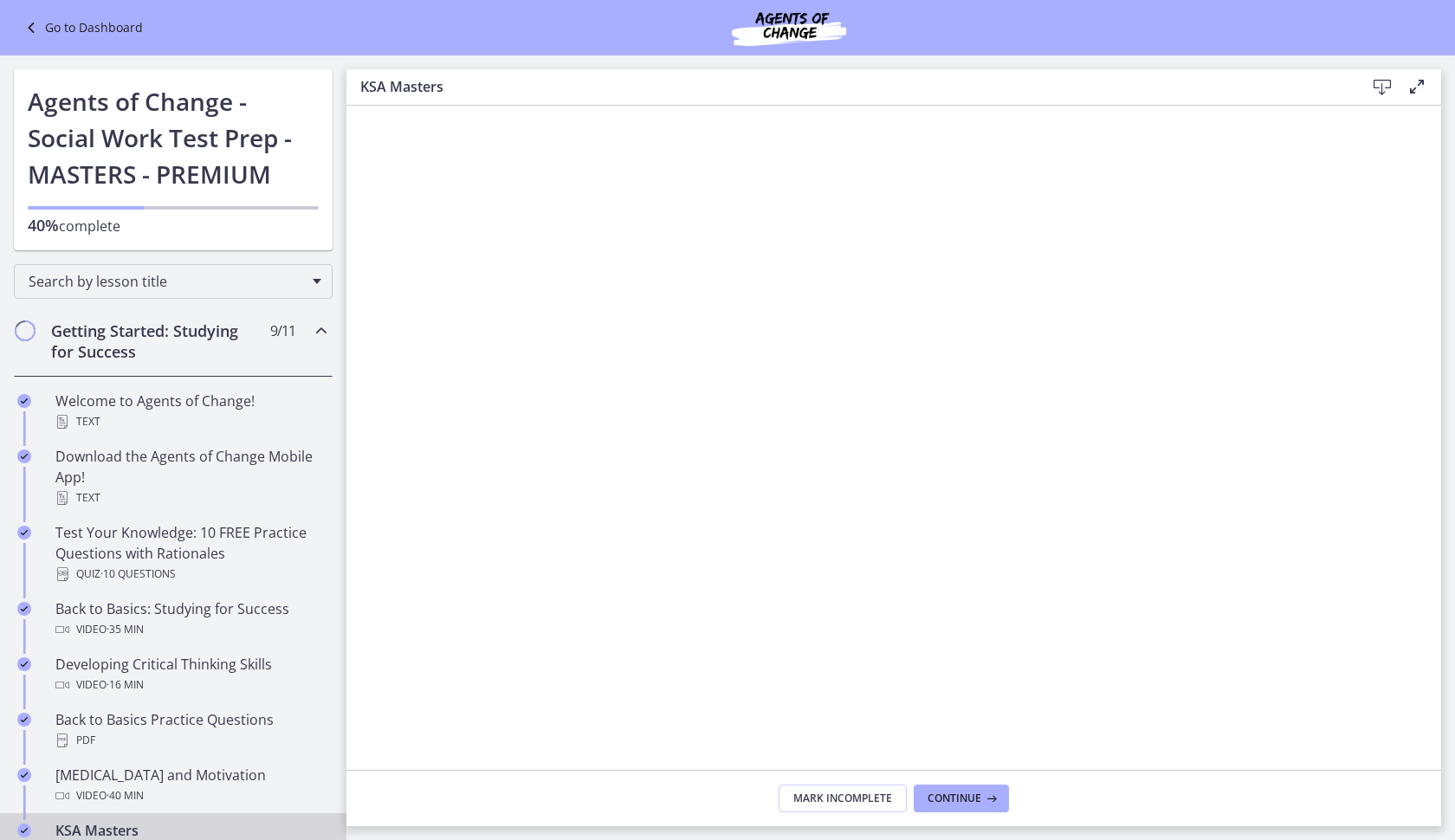
click at [29, 26] on icon at bounding box center [33, 27] width 25 height 21
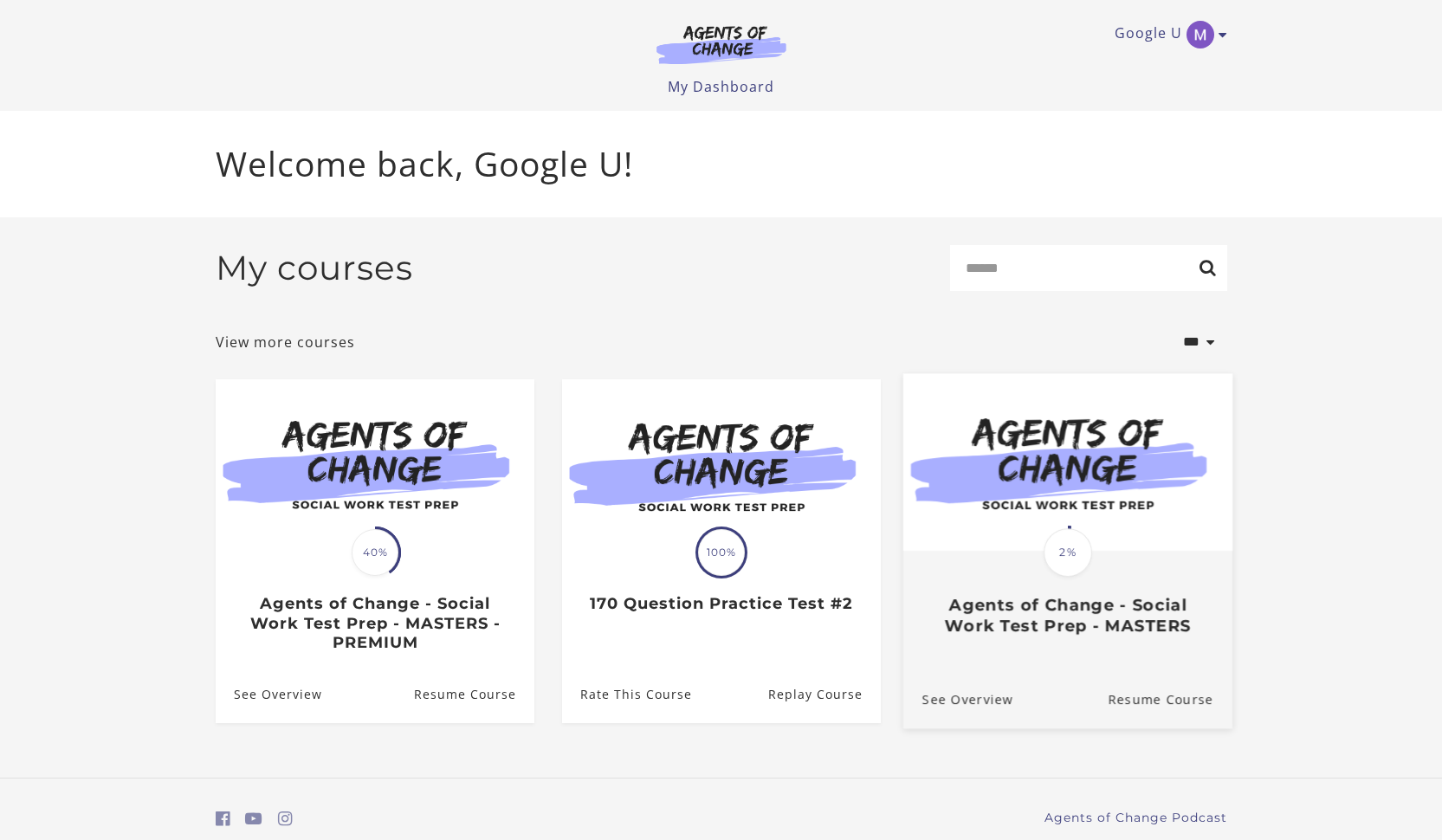
click at [1099, 609] on h3 "Agents of Change - Social Work Test Prep - MASTERS" at bounding box center [1067, 615] width 291 height 40
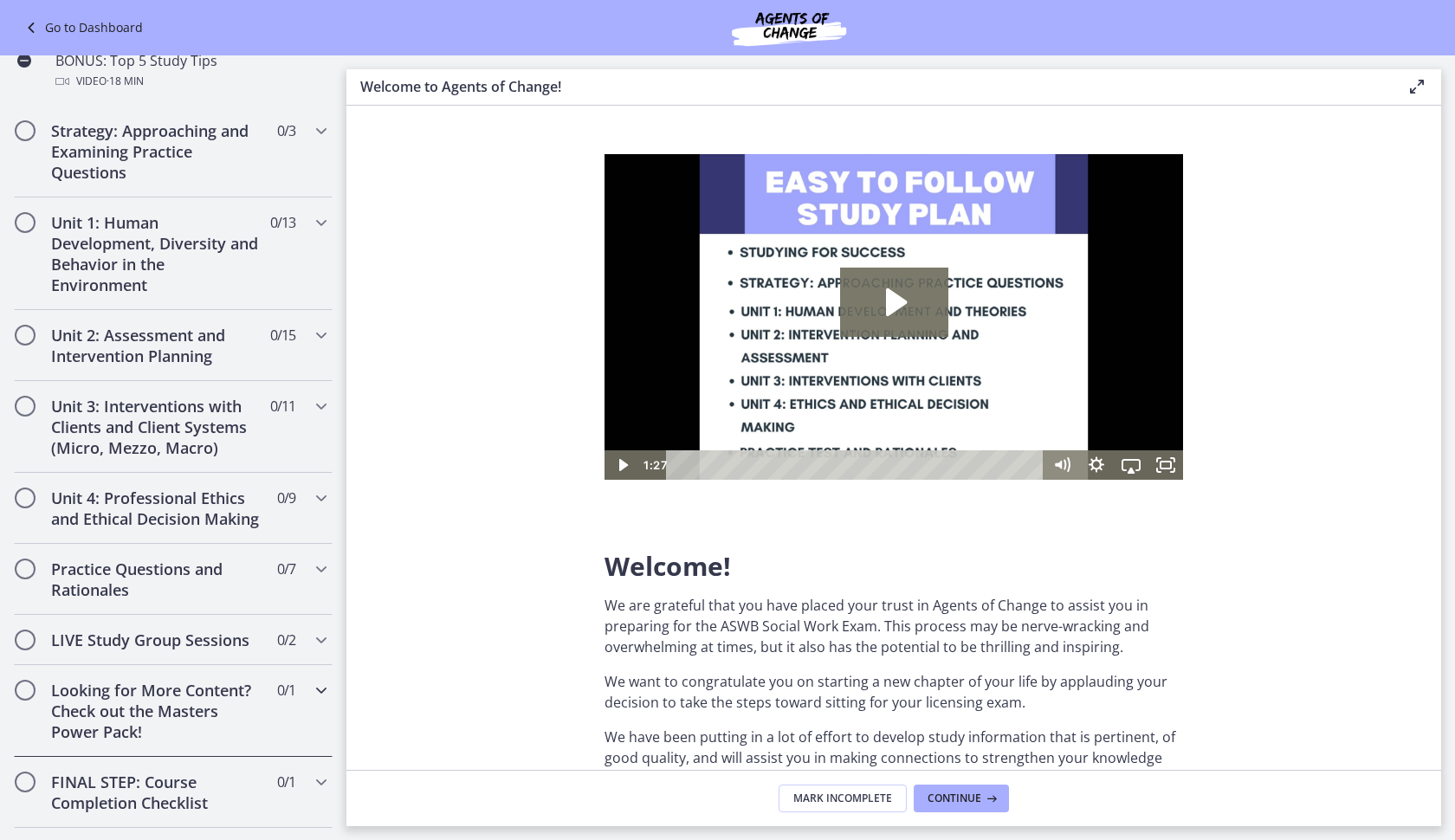
scroll to position [952, 0]
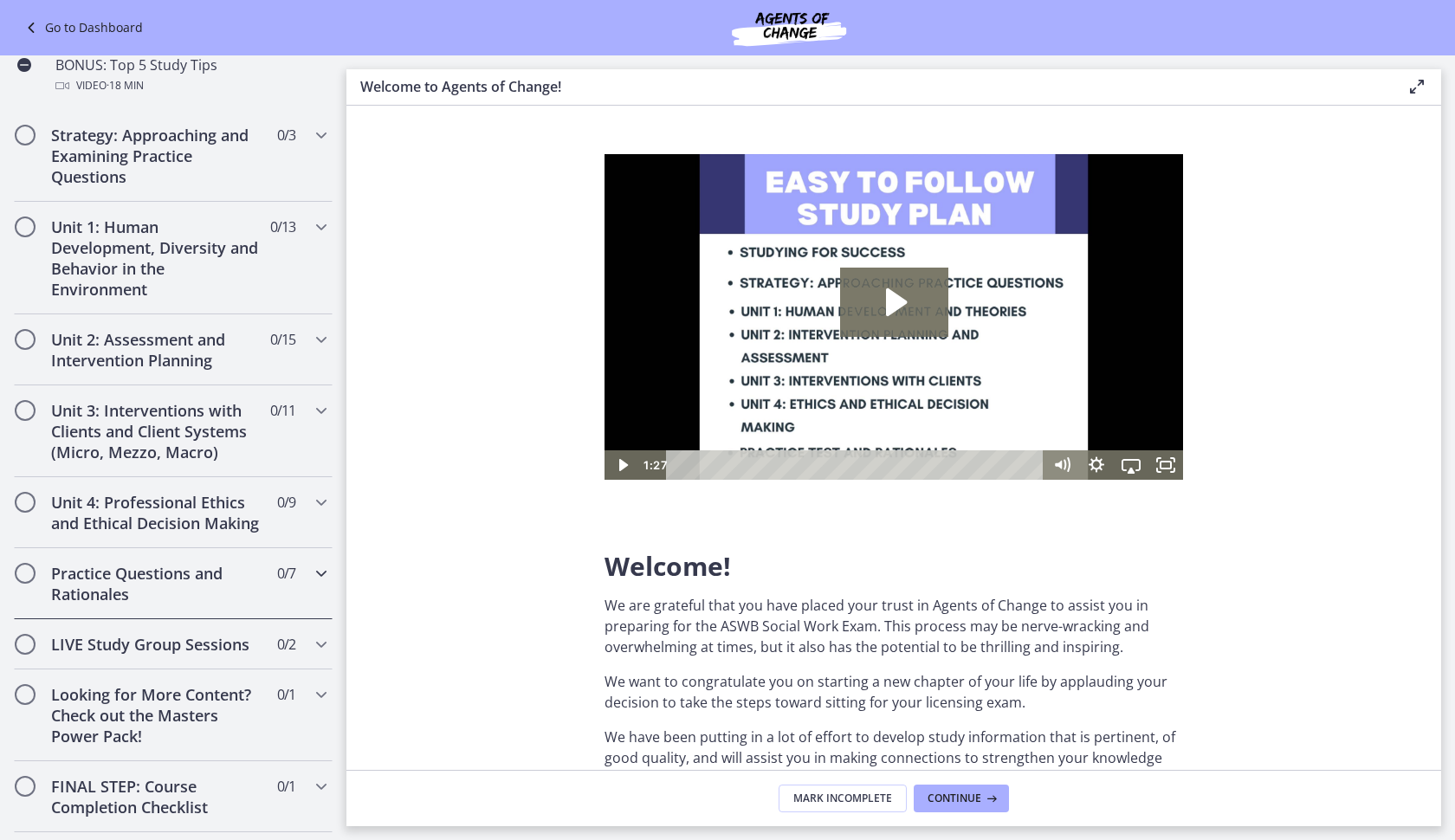
click at [206, 603] on h2 "Practice Questions and Rationales" at bounding box center [157, 584] width 212 height 42
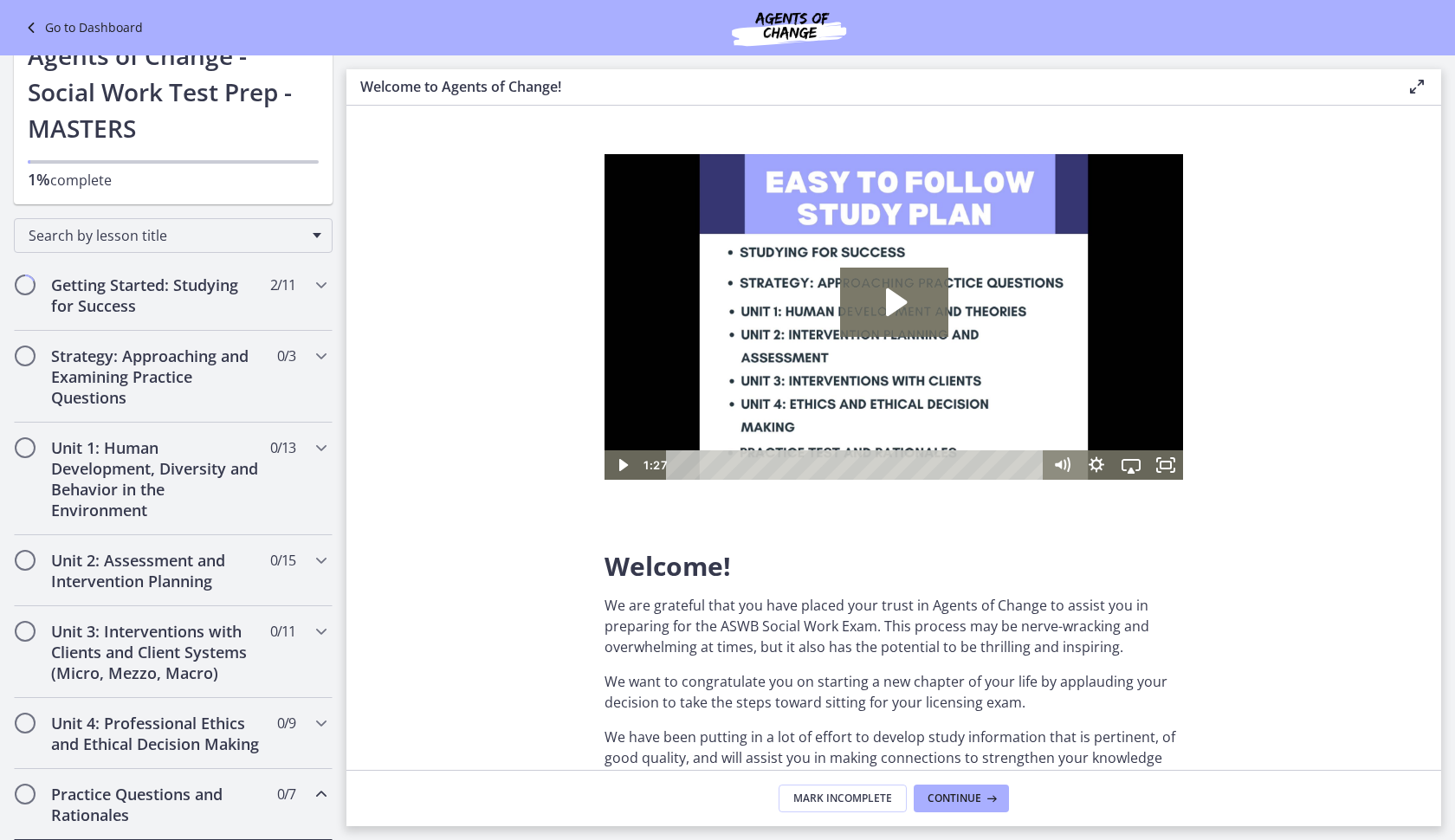
scroll to position [0, 0]
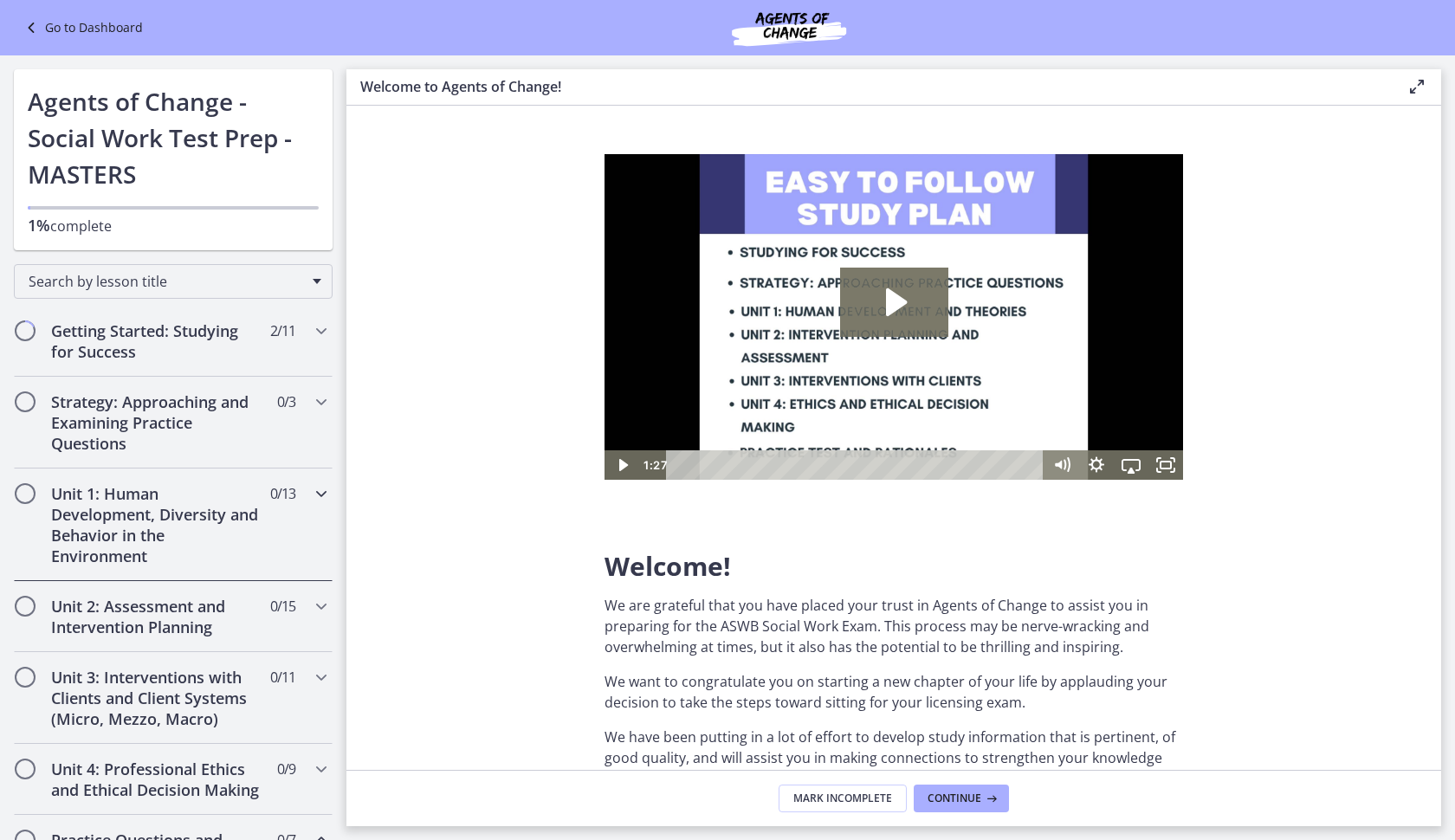
click at [129, 512] on h2 "Unit 1: Human Development, Diversity and Behavior in the Environment" at bounding box center [157, 524] width 212 height 83
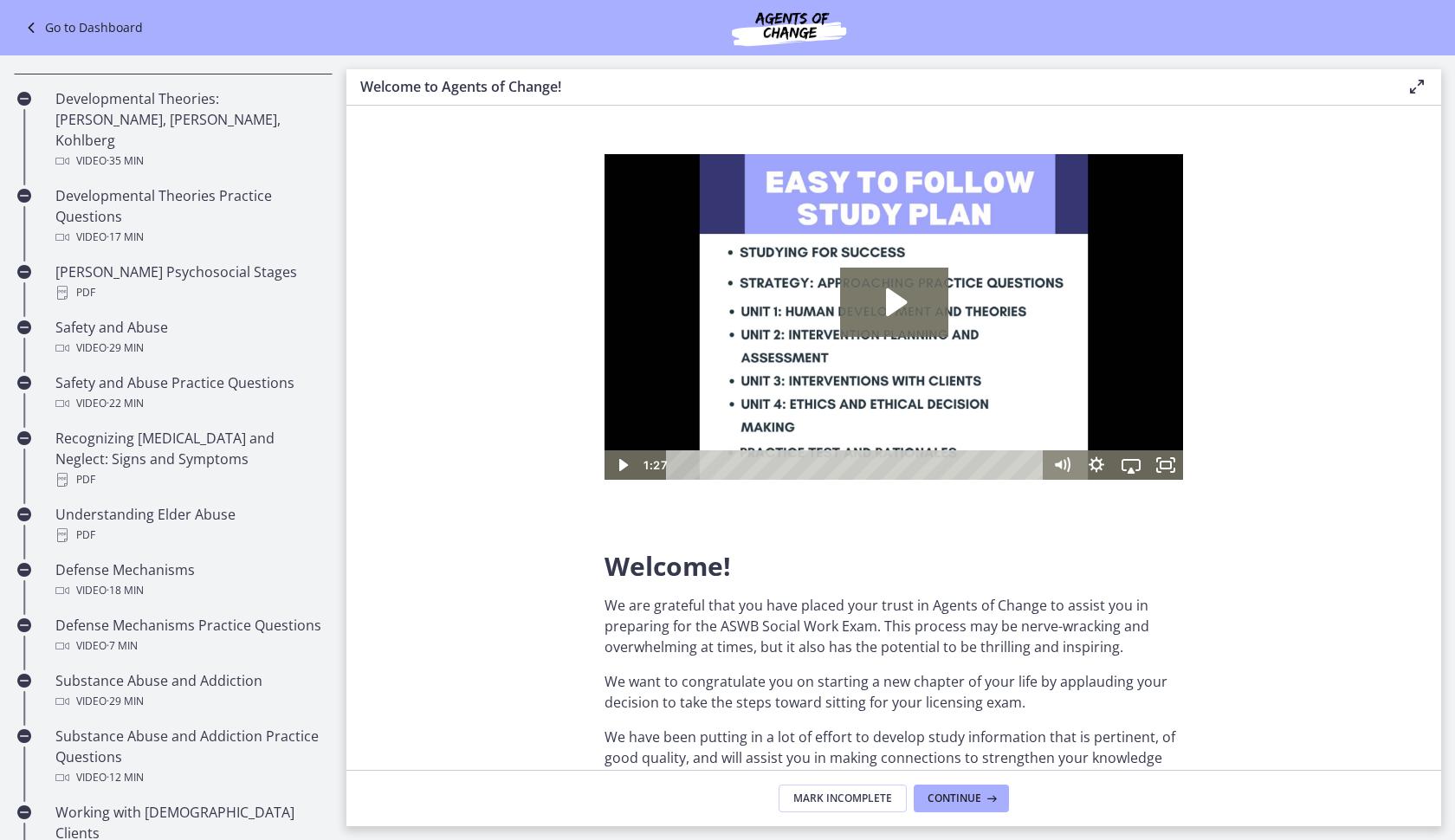
scroll to position [592, 0]
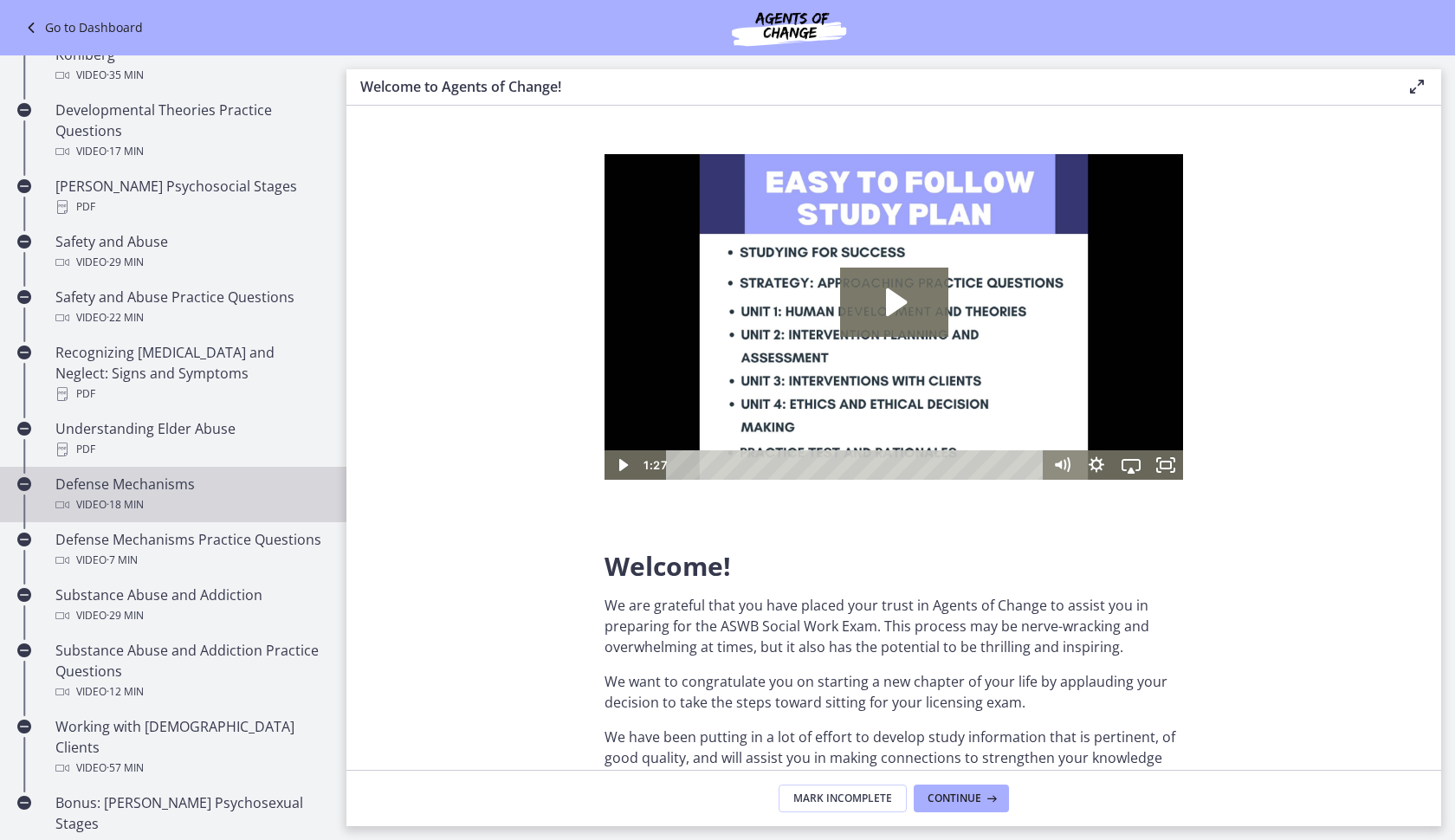
click at [140, 467] on link "Defense Mechanisms Video · 18 min" at bounding box center [173, 494] width 347 height 56
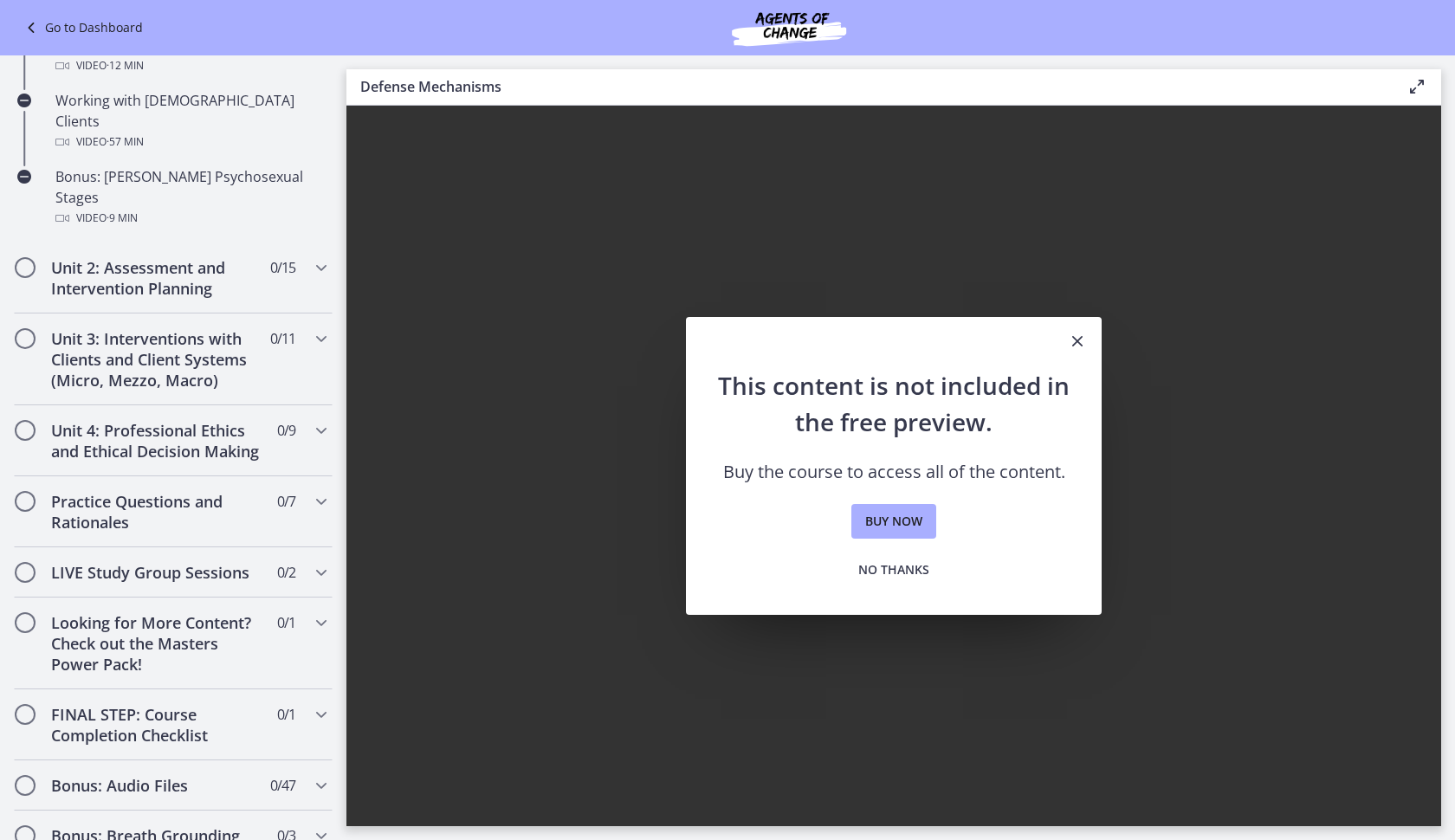
scroll to position [1233, 0]
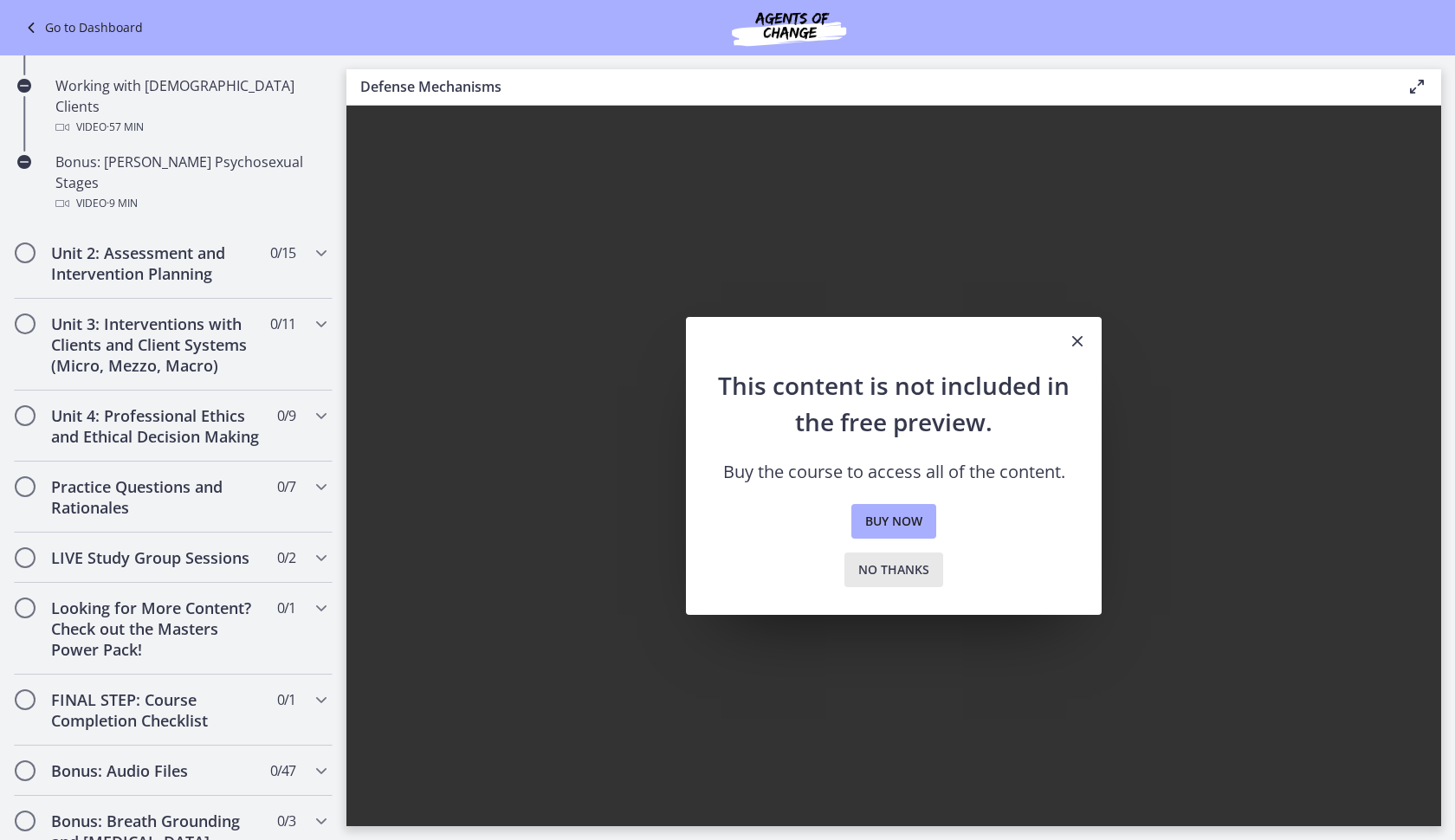
click at [903, 564] on span "No thanks" at bounding box center [893, 570] width 71 height 21
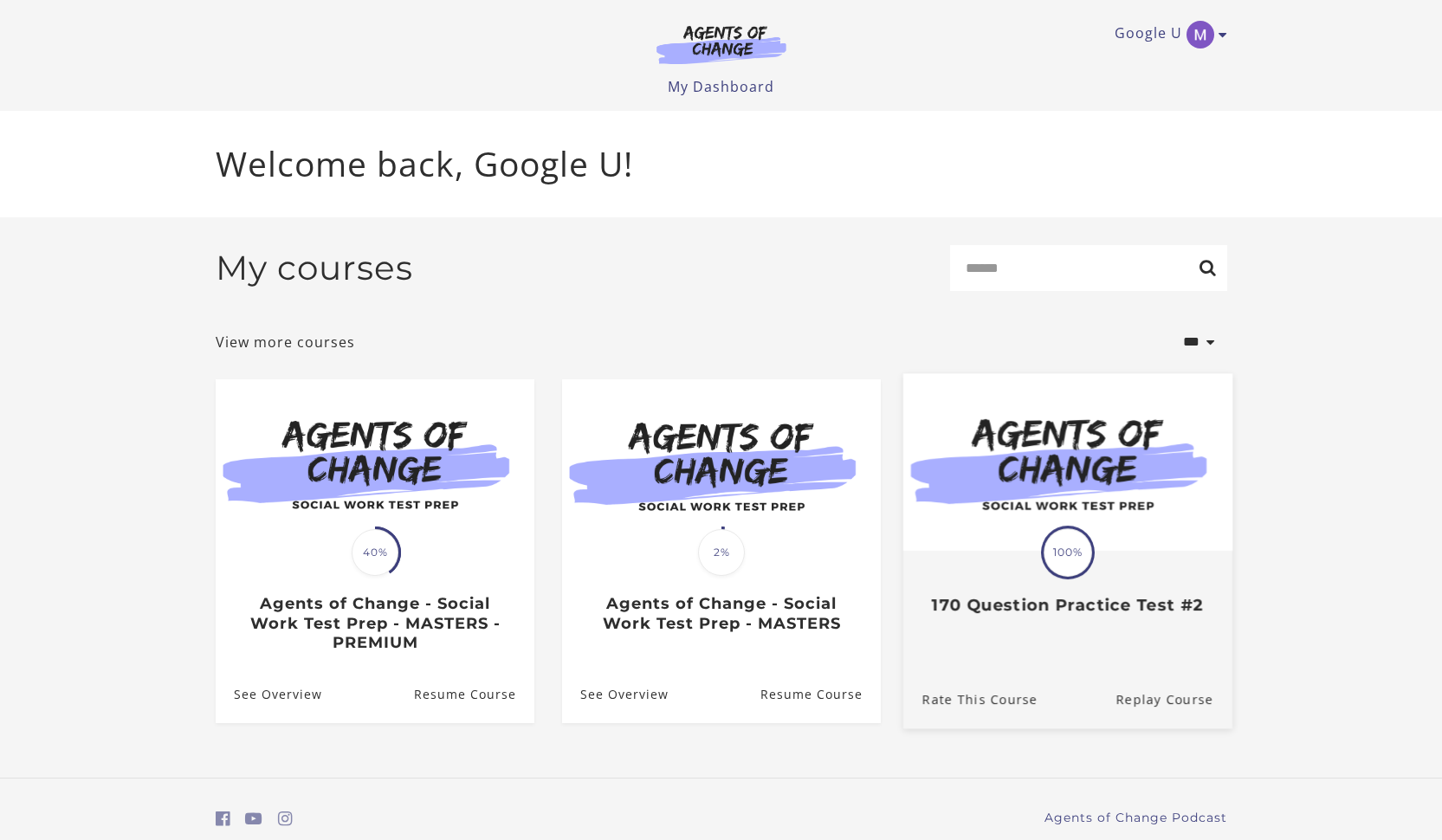
click at [1070, 563] on span "100%" at bounding box center [1067, 552] width 48 height 48
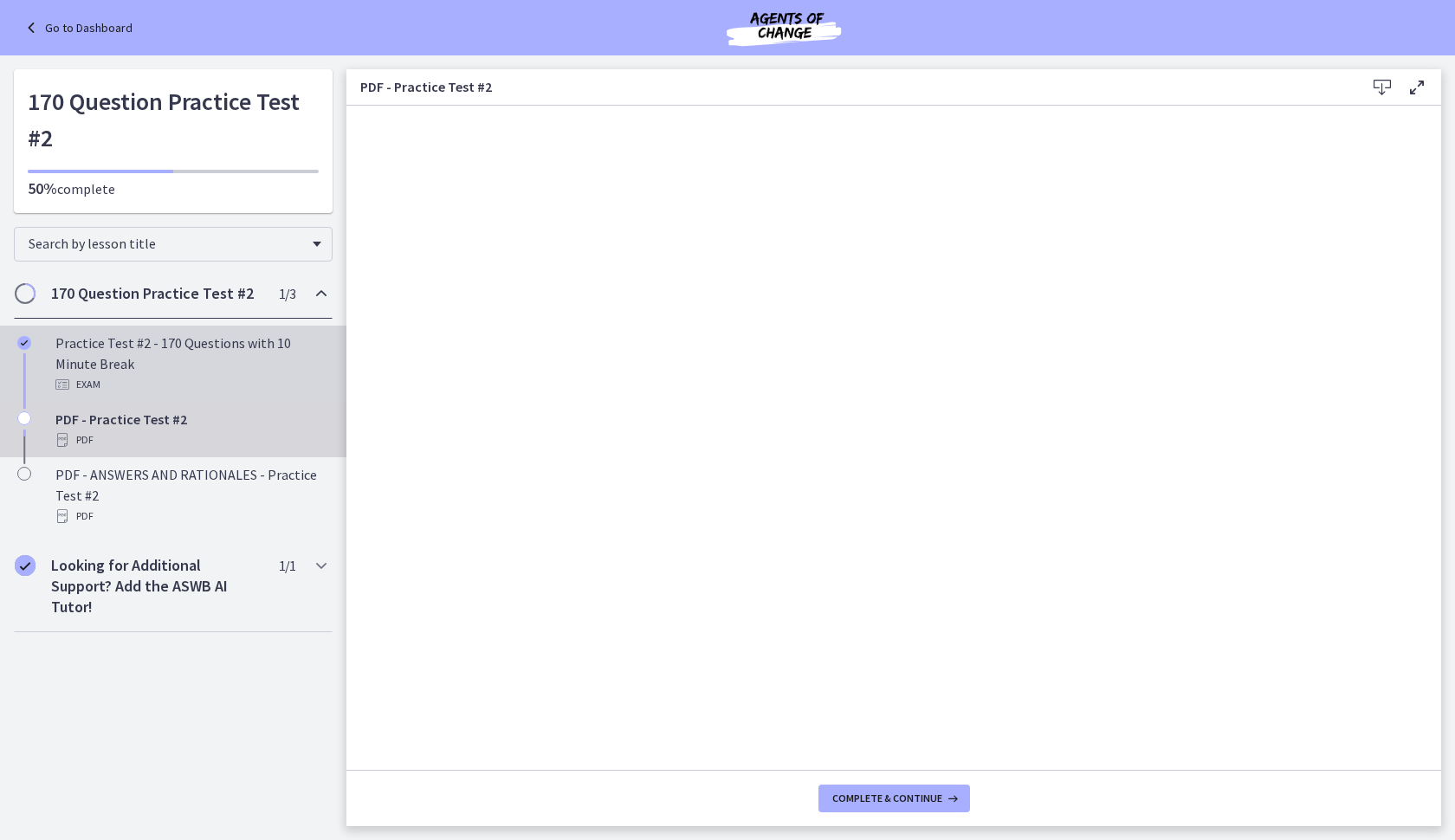
click at [205, 349] on div "Practice Test #2 - 170 Questions with 10 Minute Break Exam" at bounding box center [191, 364] width 270 height 62
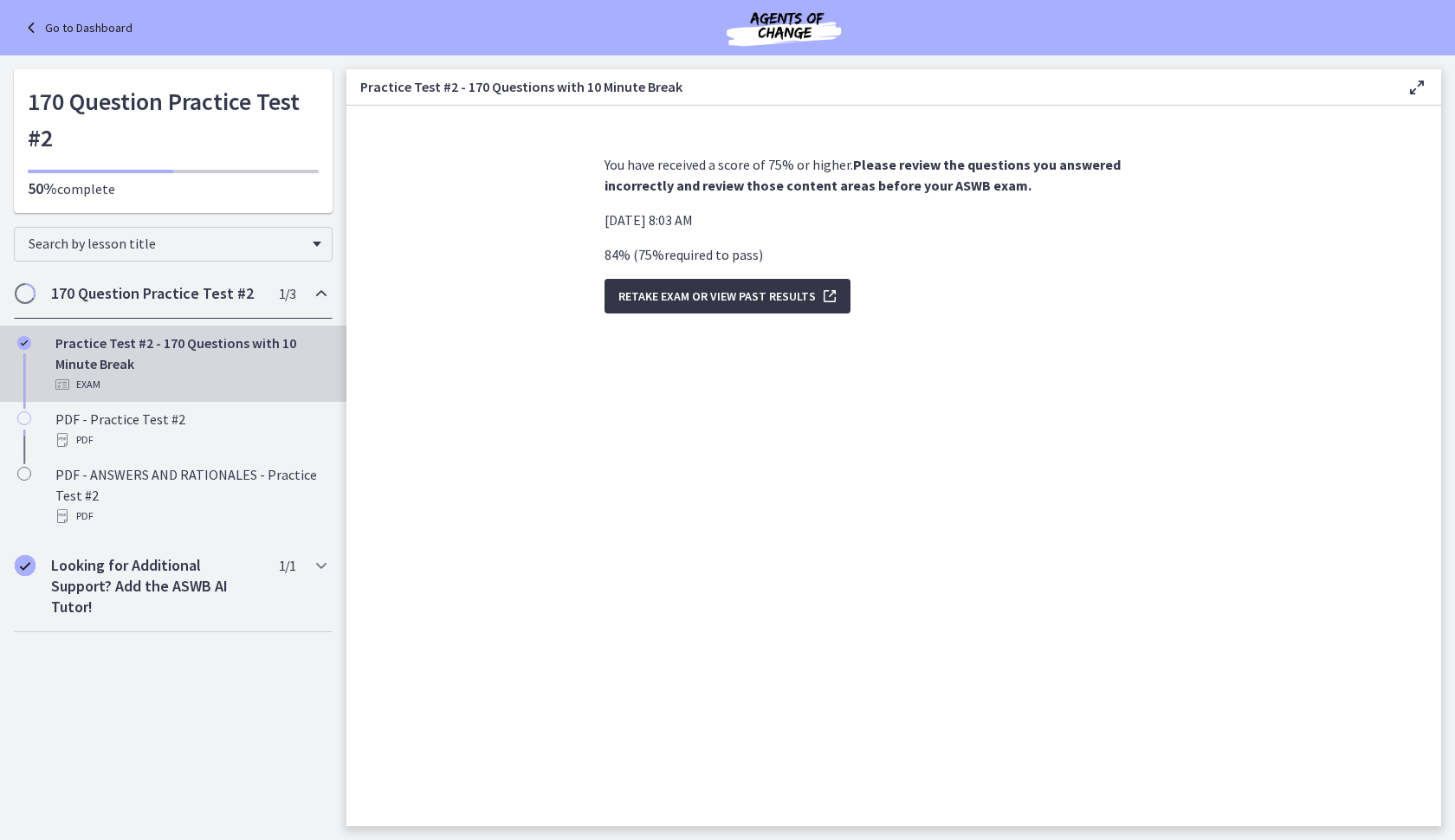
click at [739, 295] on span "Retake Exam OR View Past Results" at bounding box center [716, 296] width 197 height 21
click at [747, 290] on span "Retake Exam OR View Past Results" at bounding box center [716, 296] width 197 height 21
